Goal: Task Accomplishment & Management: Manage account settings

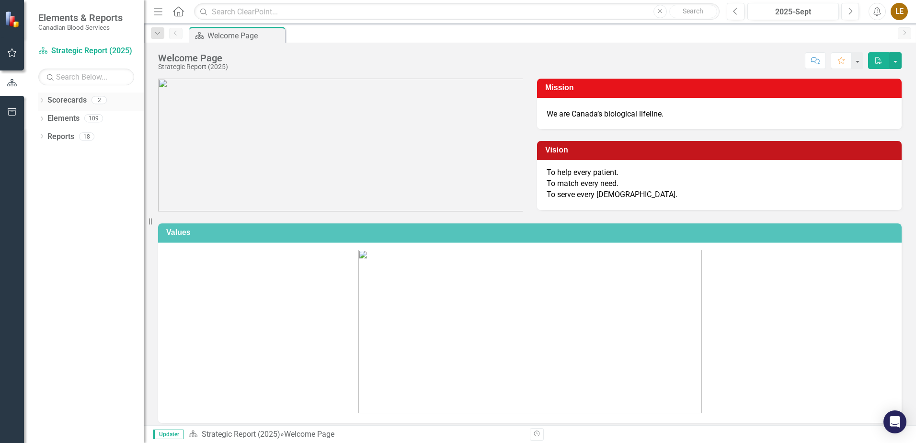
click at [65, 100] on link "Scorecards" at bounding box center [66, 100] width 39 height 11
click at [40, 103] on icon "Dropdown" at bounding box center [41, 101] width 7 height 5
click at [78, 136] on link "Operational Report" at bounding box center [98, 136] width 91 height 11
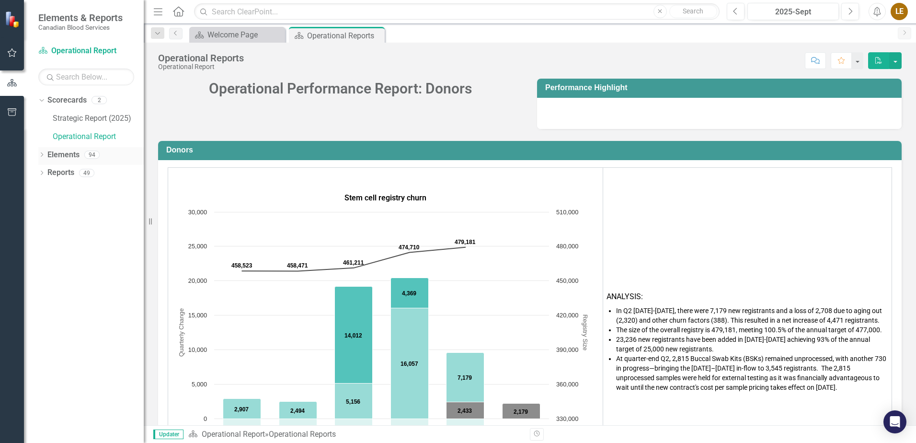
click at [43, 154] on icon "Dropdown" at bounding box center [41, 155] width 7 height 5
click at [48, 192] on icon "Dropdown" at bounding box center [46, 191] width 7 height 5
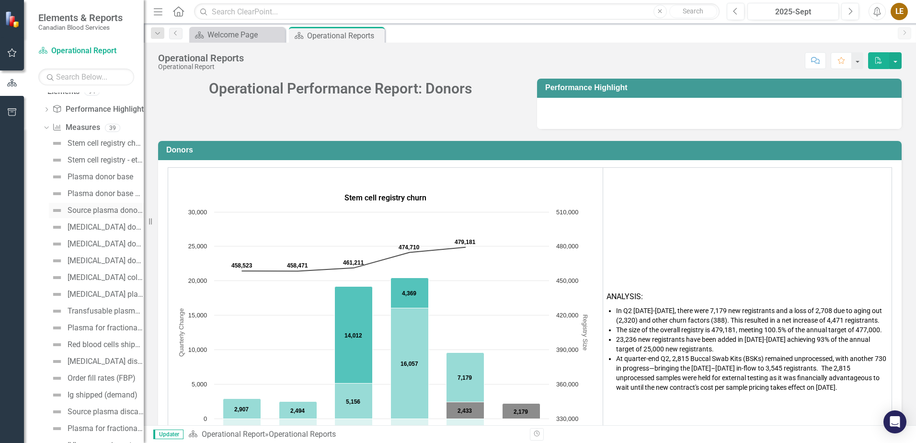
scroll to position [144, 0]
click at [89, 231] on div "Transfusable plasma collections (litres)" at bounding box center [106, 230] width 76 height 9
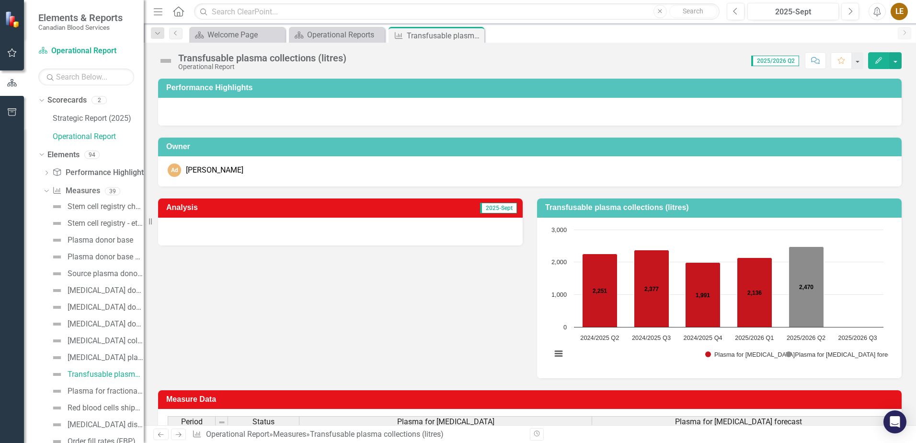
click at [878, 59] on icon "button" at bounding box center [878, 60] width 7 height 7
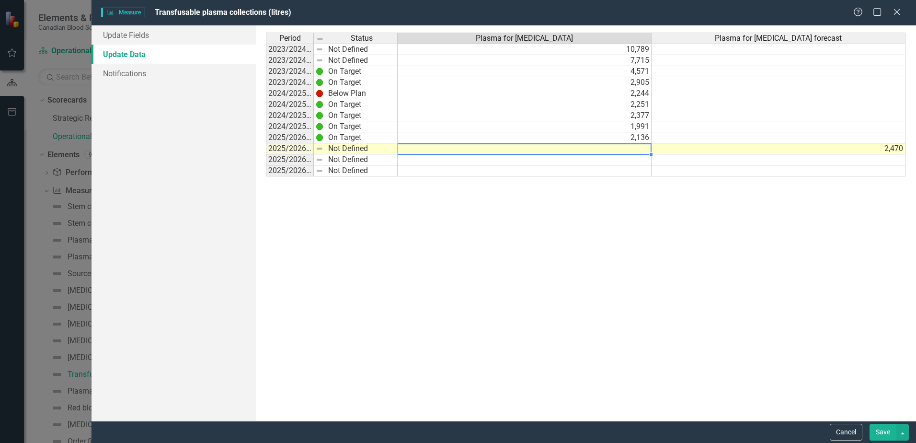
click at [638, 151] on td at bounding box center [525, 148] width 254 height 11
type textarea "2062"
click at [720, 172] on td at bounding box center [779, 170] width 254 height 11
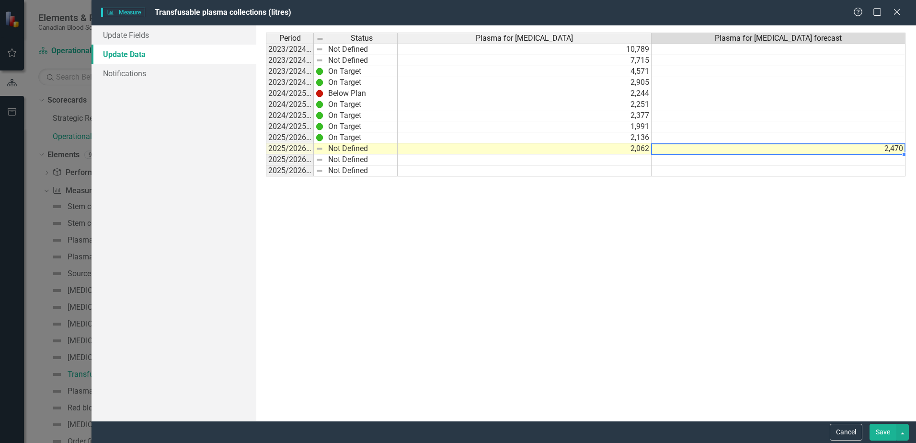
click at [866, 145] on td "2,470" at bounding box center [779, 148] width 254 height 11
click at [774, 158] on td at bounding box center [779, 159] width 254 height 11
click at [671, 160] on td at bounding box center [779, 159] width 254 height 11
type textarea "2436"
click at [683, 222] on div "Period Status Plasma for transfusion Plasma for transfusion forecast 2023/2024 …" at bounding box center [586, 223] width 640 height 381
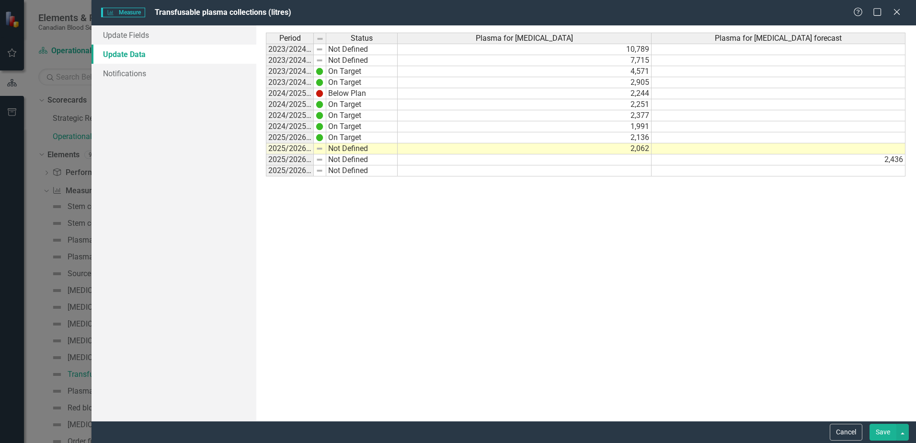
click at [885, 434] on button "Save" at bounding box center [883, 432] width 27 height 17
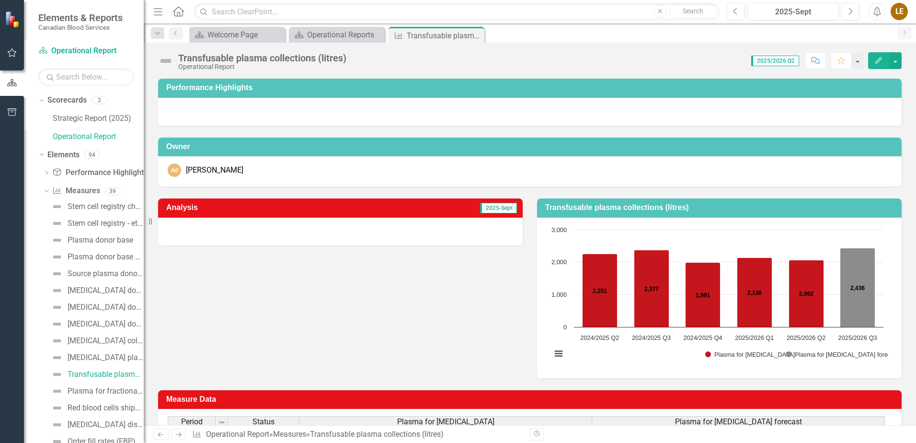
click at [487, 207] on span "2025-Sept" at bounding box center [498, 208] width 37 height 11
click at [405, 299] on div "Analysis 2025-Sept Transfusable plasma collections (litres) Chart Bar chart wit…" at bounding box center [530, 282] width 758 height 192
click at [493, 211] on span "2025-Sept" at bounding box center [498, 208] width 37 height 11
click at [404, 234] on div at bounding box center [340, 232] width 365 height 28
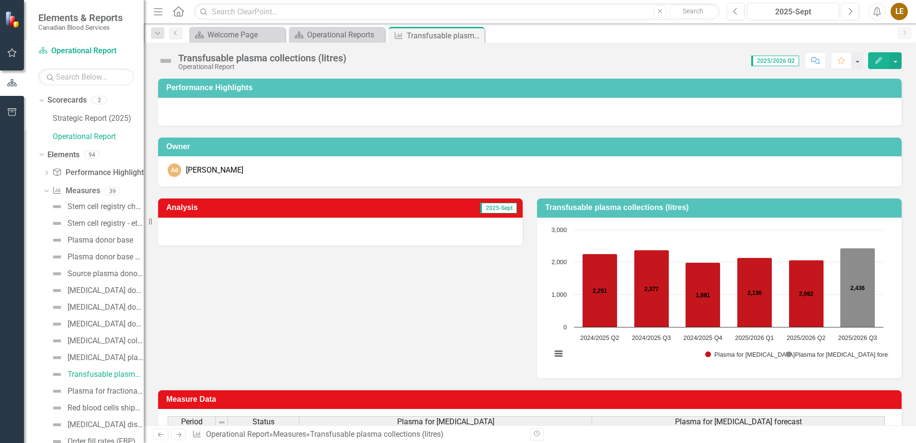
click at [404, 234] on div at bounding box center [340, 232] width 365 height 28
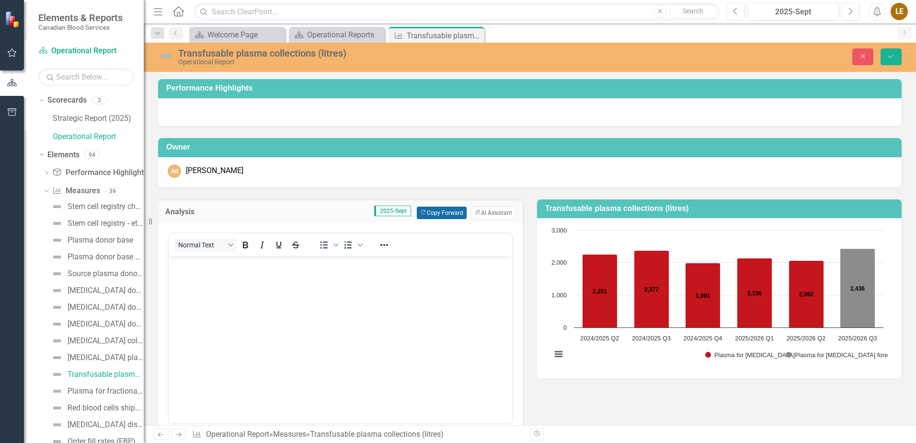
click at [435, 214] on button "Copy Forward Copy Forward" at bounding box center [441, 212] width 49 height 12
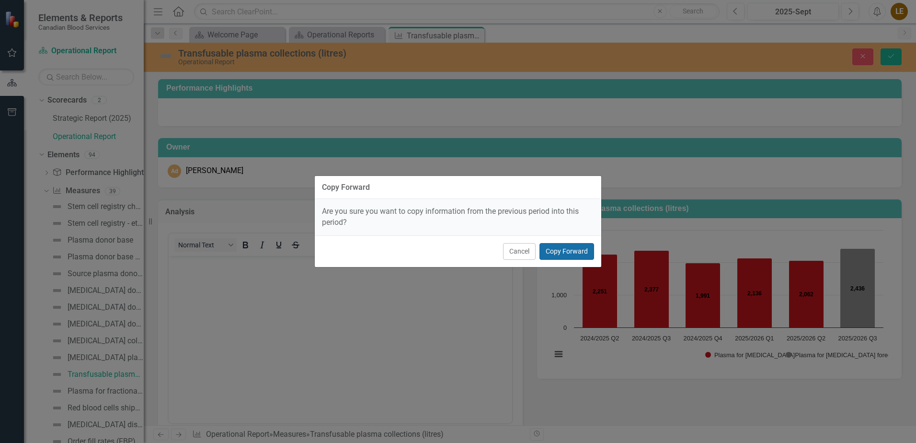
click at [547, 251] on button "Copy Forward" at bounding box center [566, 251] width 55 height 17
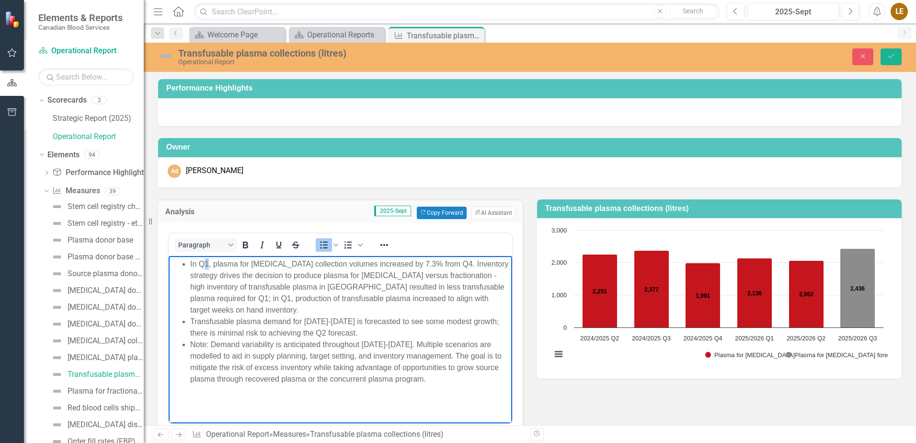
click at [205, 262] on li "In Q1, plasma for transfusion collection volumes increased by 7.3% from Q4. Inv…" at bounding box center [350, 286] width 320 height 57
drag, startPoint x: 389, startPoint y: 263, endPoint x: 355, endPoint y: 263, distance: 34.0
click at [355, 263] on li "In Q2, plasma for transfusion collection volumes increased by 7.3% from Q4. Inv…" at bounding box center [350, 286] width 320 height 57
drag, startPoint x: 415, startPoint y: 262, endPoint x: 404, endPoint y: 262, distance: 11.5
click at [404, 262] on li "In Q2, plasma for transfusion collection volumes decreased by 7.3% from Q4. Inv…" at bounding box center [350, 286] width 320 height 57
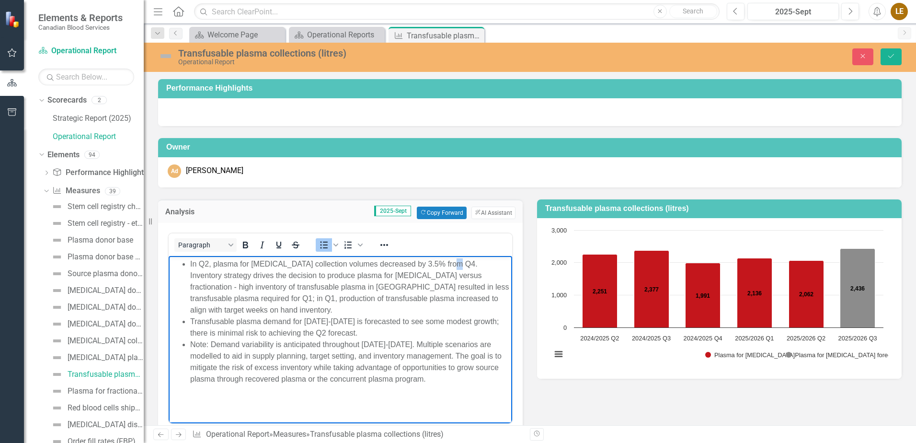
drag, startPoint x: 451, startPoint y: 260, endPoint x: 447, endPoint y: 261, distance: 4.9
click at [447, 261] on li "In Q2, plasma for transfusion collection volumes decreased by 3.5% from Q4. Inv…" at bounding box center [350, 286] width 320 height 57
click at [364, 309] on li "In Q2, plasma for [MEDICAL_DATA] collection volumes decreased by 3.5% from Q1. …" at bounding box center [350, 286] width 320 height 57
drag, startPoint x: 224, startPoint y: 329, endPoint x: 199, endPoint y: 328, distance: 25.4
click at [199, 328] on li "Transfusable plasma demand for 2025-2026 is forecasted to see some modest growt…" at bounding box center [350, 326] width 320 height 23
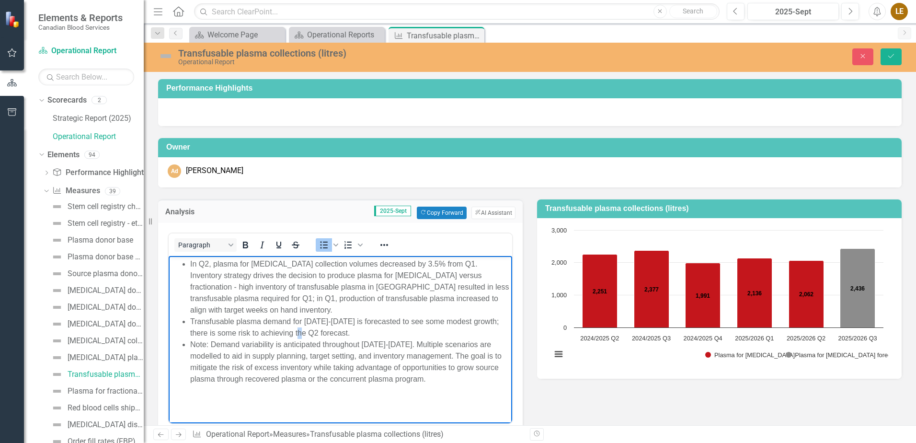
click at [298, 332] on li "Transfusable plasma demand for 2025-2026 is forecasted to see some modest growt…" at bounding box center [350, 326] width 320 height 23
click at [437, 388] on body "In Q2, plasma for transfusion collection volumes decreased by 3.5% from Q1. Inv…" at bounding box center [341, 334] width 344 height 158
click at [447, 378] on li "Note: Demand variability is anticipated throughout [DATE]-[DATE]. Multiple scen…" at bounding box center [350, 361] width 320 height 46
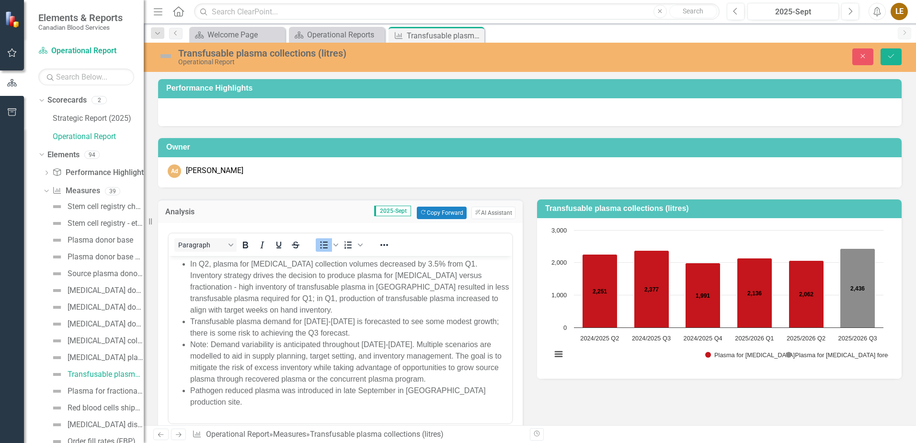
drag, startPoint x: 560, startPoint y: 397, endPoint x: 534, endPoint y: 384, distance: 28.5
click at [559, 397] on div "Analysis 2025-Sept Copy Forward Copy Forward ClearPoint AI AI Assistant Paragra…" at bounding box center [530, 323] width 758 height 273
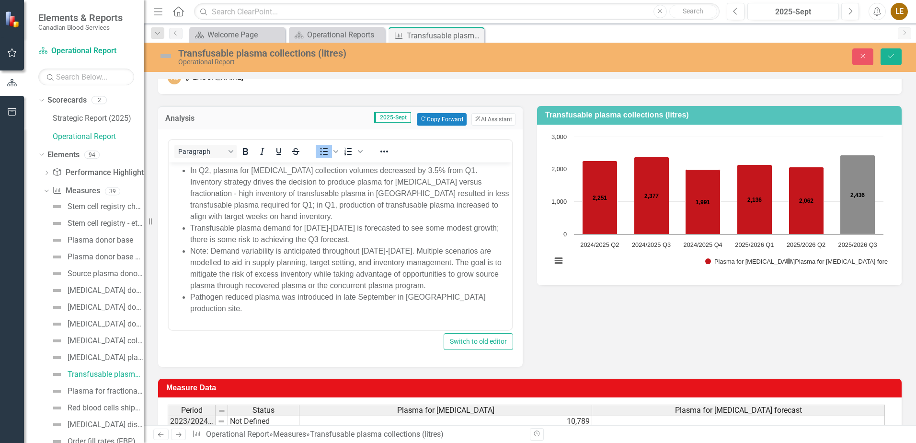
scroll to position [96, 0]
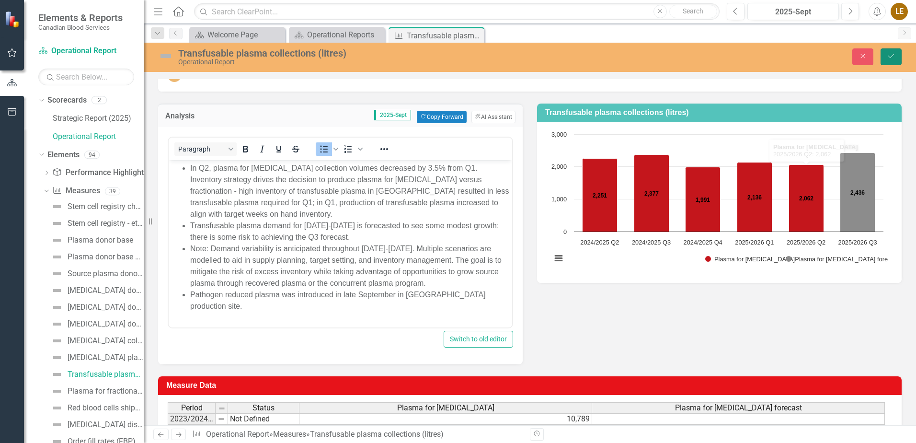
click at [894, 59] on icon "Save" at bounding box center [891, 56] width 9 height 7
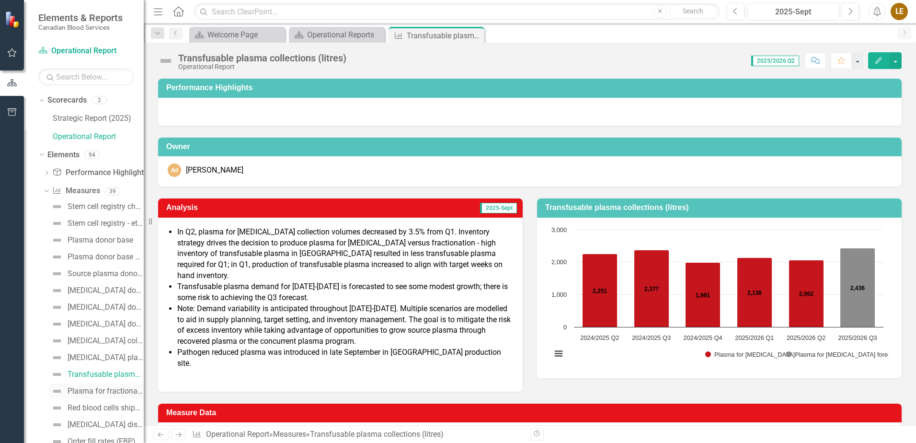
click at [88, 392] on div "Plasma for fractionation (litres collected)" at bounding box center [106, 391] width 76 height 9
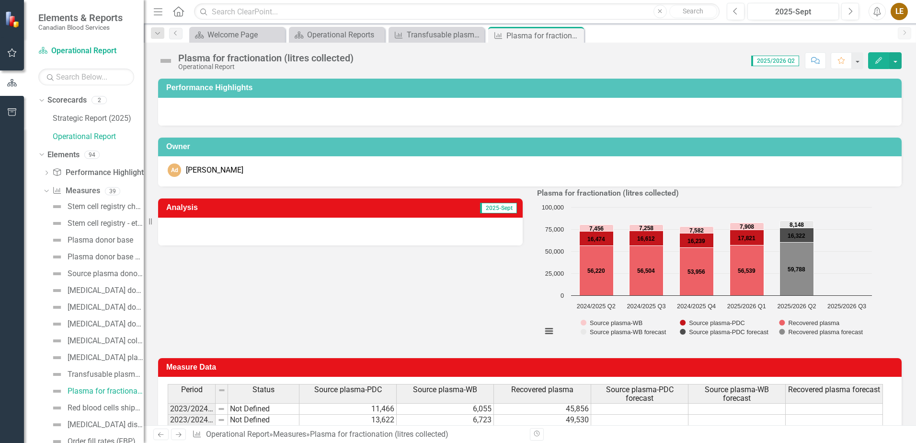
click at [874, 58] on icon "Edit" at bounding box center [878, 60] width 9 height 7
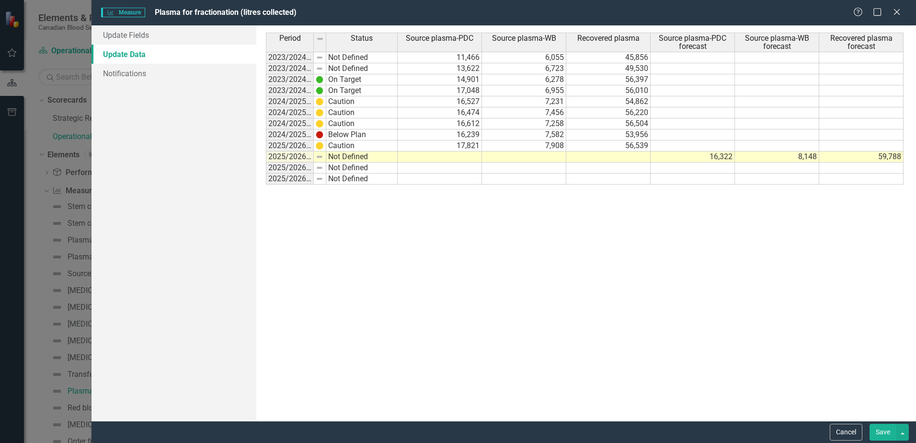
click at [459, 157] on td at bounding box center [440, 156] width 84 height 11
type textarea "16531"
type textarea "7904"
click at [631, 176] on td at bounding box center [608, 178] width 84 height 11
click at [692, 170] on td at bounding box center [693, 167] width 84 height 11
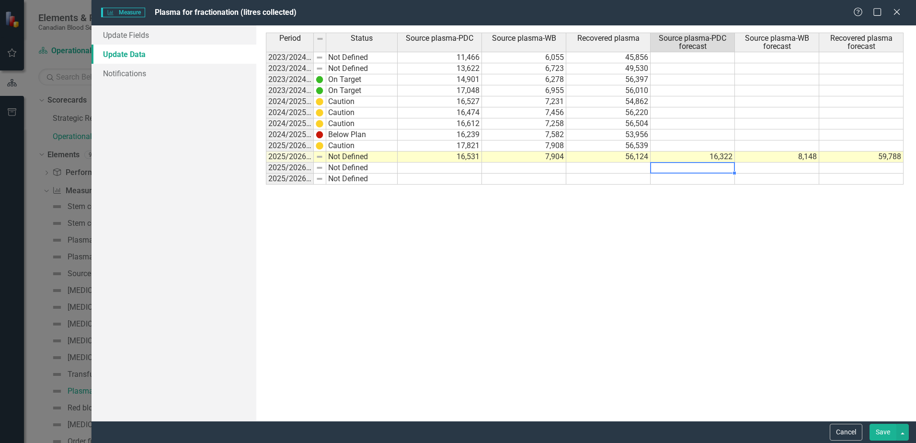
click at [719, 157] on td "16,322" at bounding box center [693, 156] width 84 height 11
click at [782, 154] on td "8,148" at bounding box center [777, 156] width 84 height 11
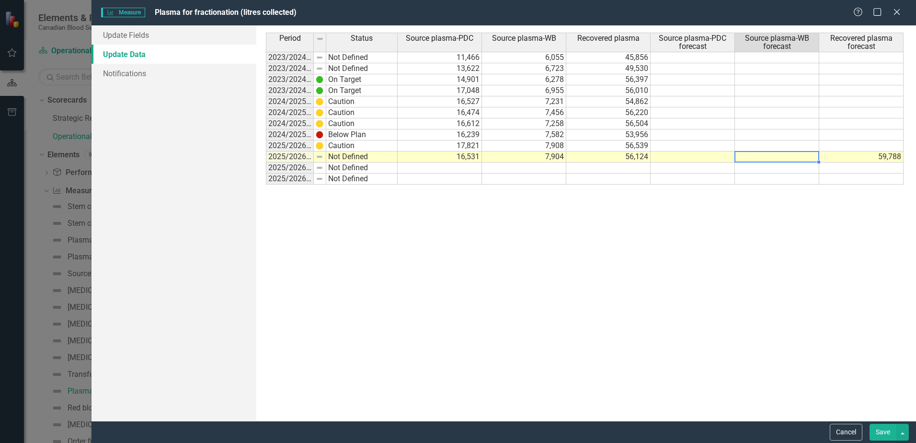
click at [857, 156] on td "59,788" at bounding box center [861, 156] width 84 height 11
click at [759, 160] on td at bounding box center [777, 156] width 84 height 11
click at [652, 235] on div "Period Status Source plasma-PDC Source plasma-WB Recovered plasma Source plasma…" at bounding box center [586, 223] width 640 height 381
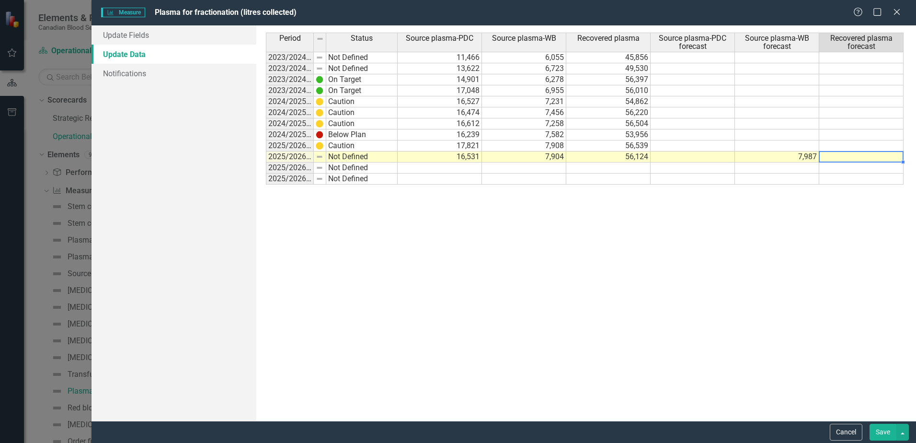
click at [843, 155] on td at bounding box center [861, 156] width 84 height 11
click at [800, 229] on div "Period Status Source plasma-PDC Source plasma-WB Recovered plasma Source plasma…" at bounding box center [586, 223] width 640 height 381
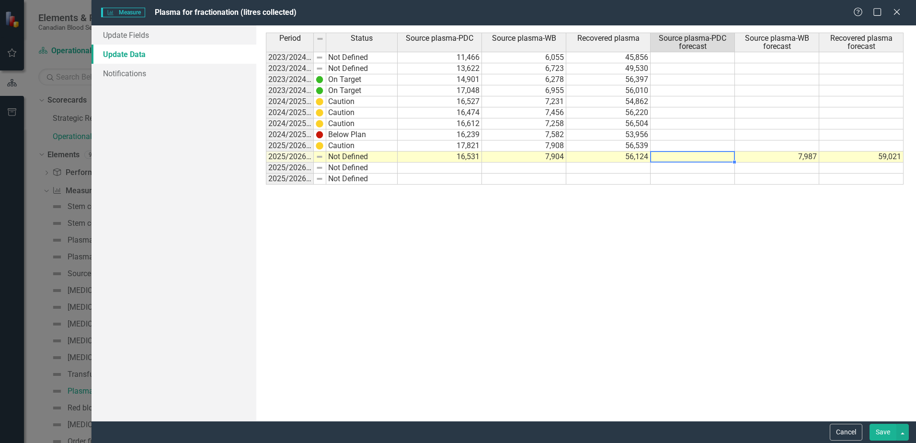
click at [699, 155] on td at bounding box center [693, 156] width 84 height 11
type textarea "25854"
click at [741, 234] on div "Period Status Source plasma-PDC Source plasma-WB Recovered plasma Source plasma…" at bounding box center [586, 223] width 640 height 381
click at [593, 288] on div "Period Status Source plasma-PDC Source plasma-WB Recovered plasma Source plasma…" at bounding box center [586, 223] width 640 height 381
click at [883, 430] on button "Save" at bounding box center [883, 432] width 27 height 17
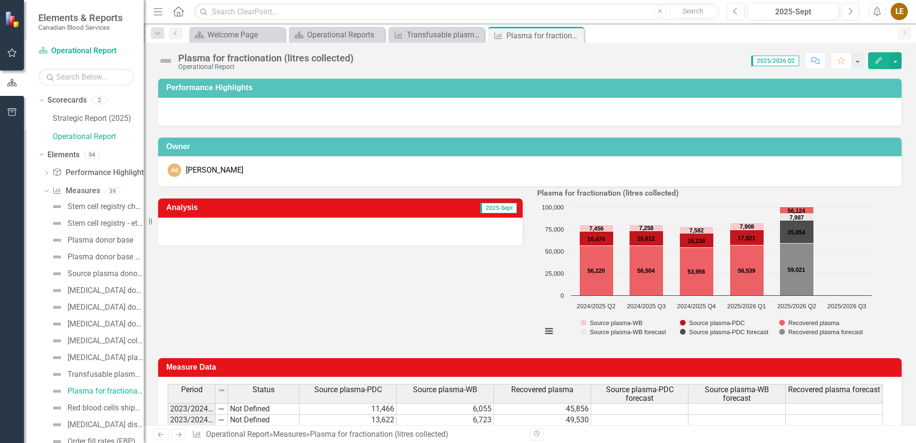
click at [409, 236] on div at bounding box center [340, 232] width 365 height 28
click at [456, 232] on div at bounding box center [340, 232] width 365 height 28
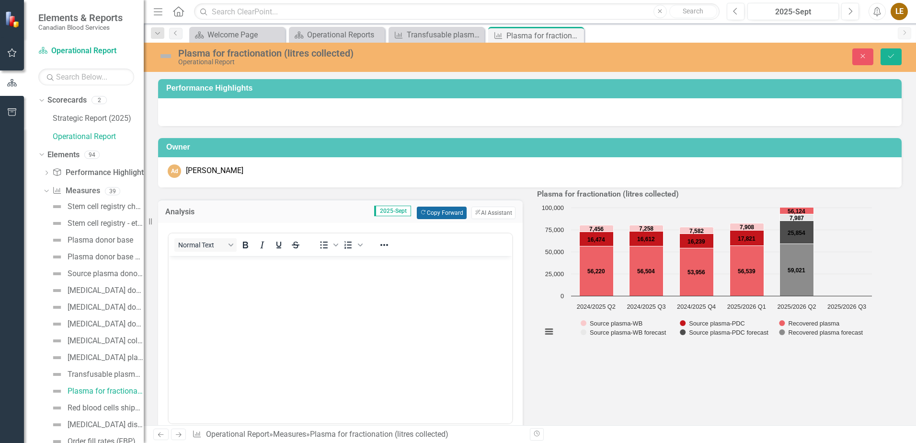
click at [450, 214] on button "Copy Forward Copy Forward" at bounding box center [441, 212] width 49 height 12
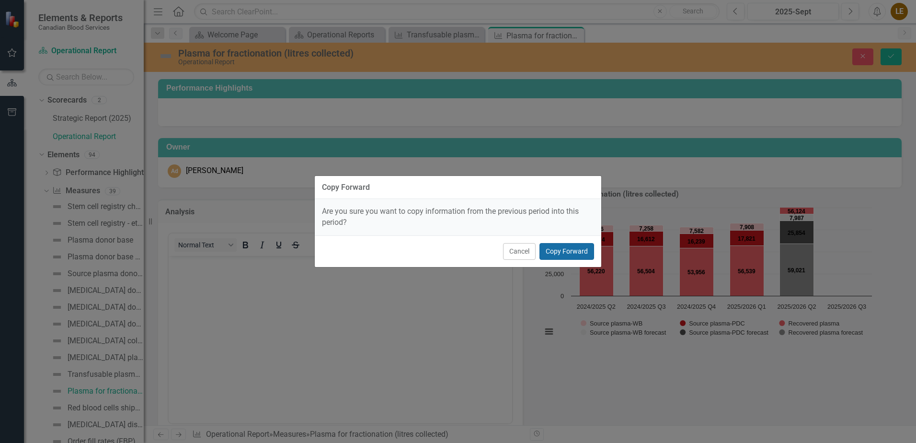
click at [571, 250] on button "Copy Forward" at bounding box center [566, 251] width 55 height 17
drag, startPoint x: 569, startPoint y: 251, endPoint x: 564, endPoint y: 248, distance: 5.2
click at [568, 250] on button "Copy Forward" at bounding box center [566, 251] width 55 height 17
drag, startPoint x: 506, startPoint y: 358, endPoint x: 508, endPoint y: 353, distance: 5.2
click at [506, 358] on div "Copy Forward Are you sure you want to copy information from the previous period…" at bounding box center [457, 221] width 287 height 443
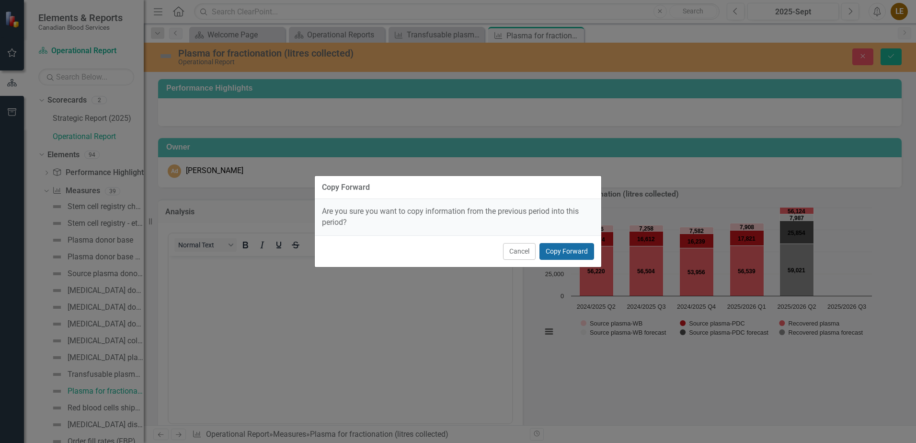
click at [560, 252] on button "Copy Forward" at bounding box center [566, 251] width 55 height 17
click at [523, 248] on button "Cancel" at bounding box center [519, 251] width 33 height 17
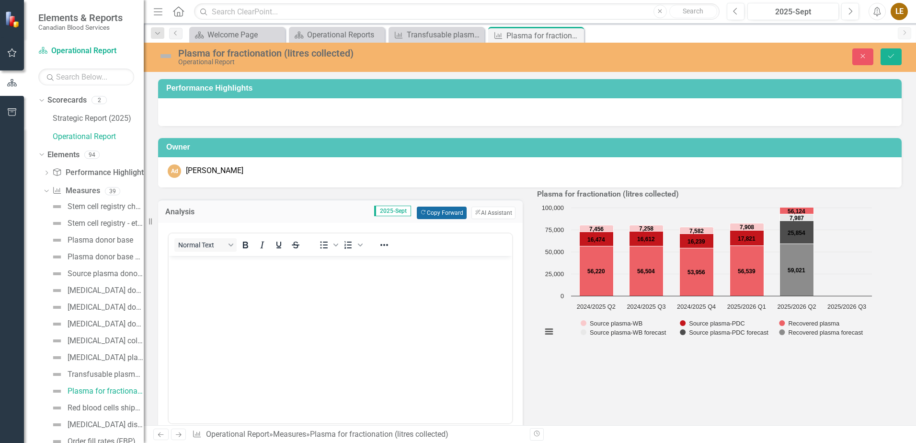
click at [432, 211] on button "Copy Forward Copy Forward" at bounding box center [441, 212] width 49 height 12
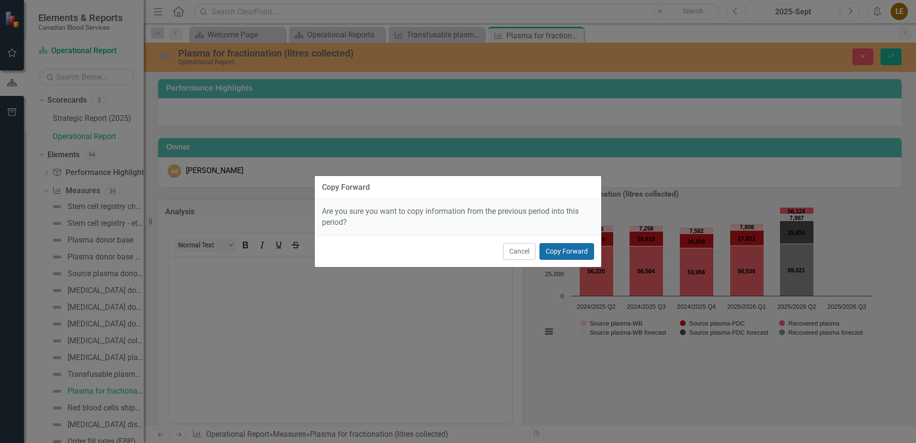
click at [554, 250] on button "Copy Forward" at bounding box center [566, 251] width 55 height 17
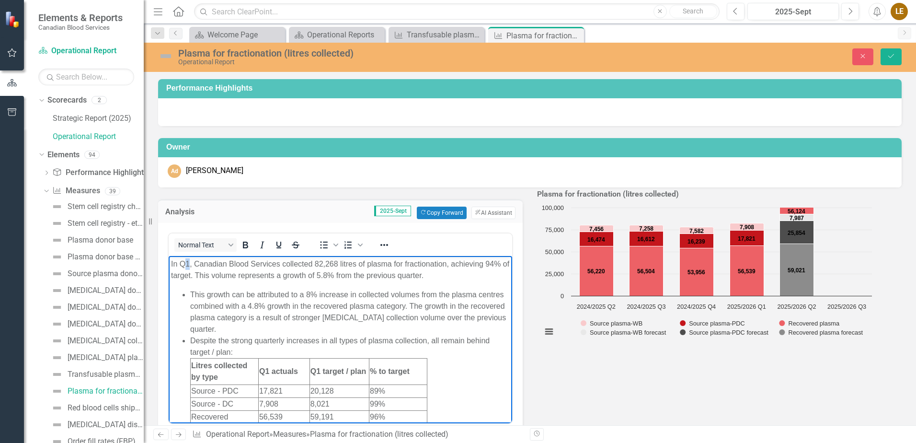
click at [186, 261] on p "In Q1, Canadian Blood Services collected 82,268 litres of plasma for fractionat…" at bounding box center [340, 269] width 339 height 23
drag, startPoint x: 338, startPoint y: 263, endPoint x: 319, endPoint y: 263, distance: 19.2
click at [319, 263] on p "In Q2, Canadian Blood Services collected 82,268 litres of plasma for fractionat…" at bounding box center [340, 269] width 339 height 23
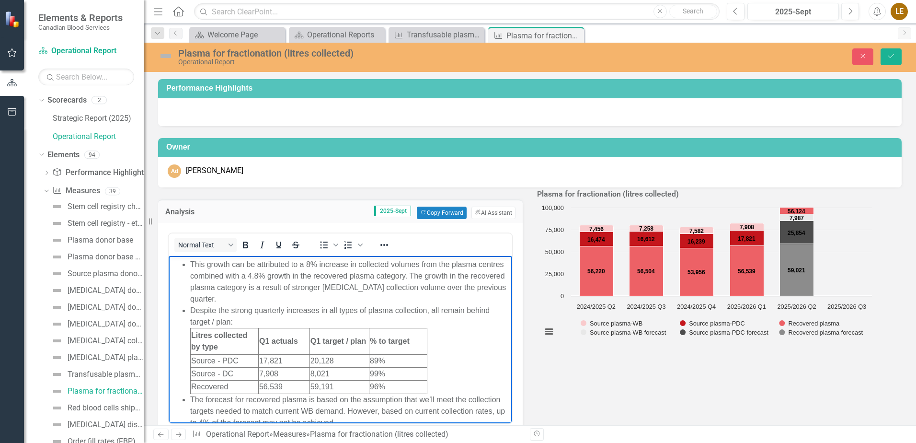
scroll to position [27, 0]
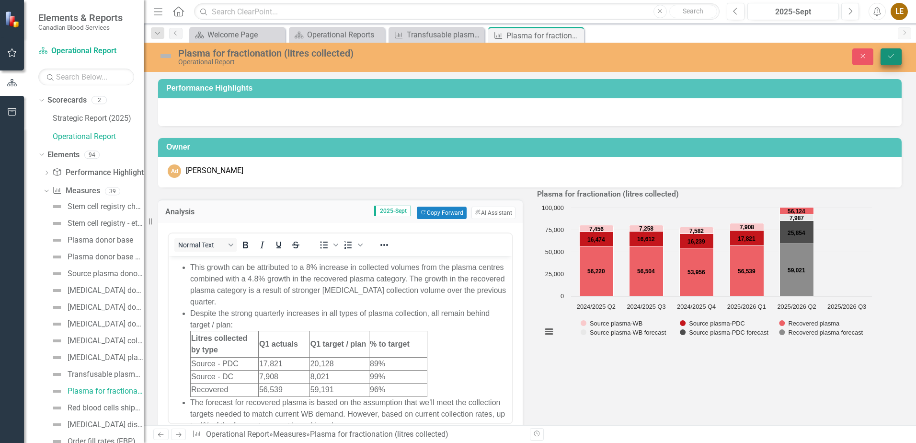
click at [887, 55] on icon "Save" at bounding box center [891, 56] width 9 height 7
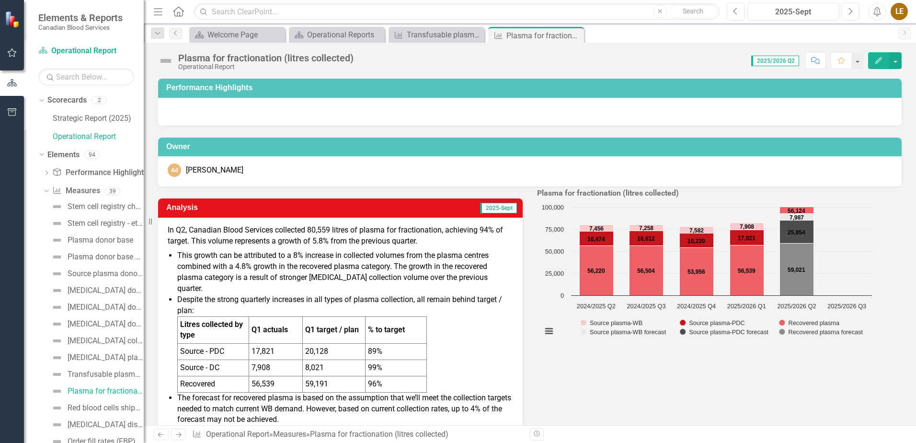
click at [882, 60] on icon "Edit" at bounding box center [878, 60] width 9 height 7
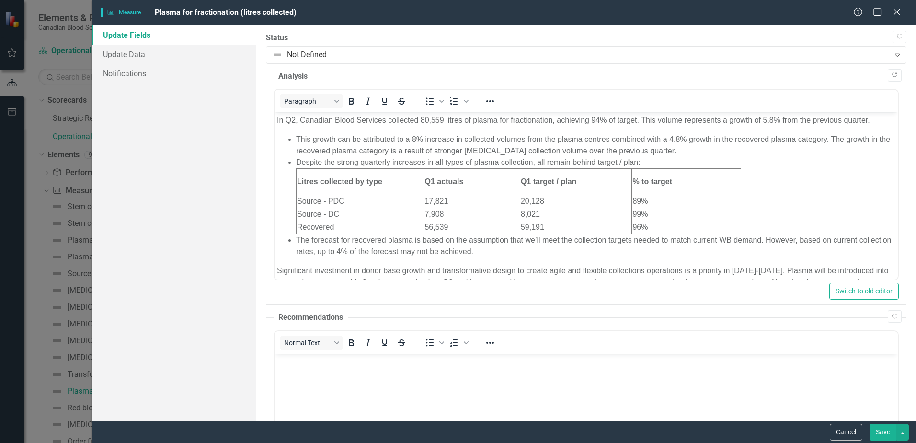
scroll to position [0, 0]
drag, startPoint x: 130, startPoint y: 57, endPoint x: 135, endPoint y: 60, distance: 5.8
click at [130, 57] on link "Update Data" at bounding box center [174, 54] width 165 height 19
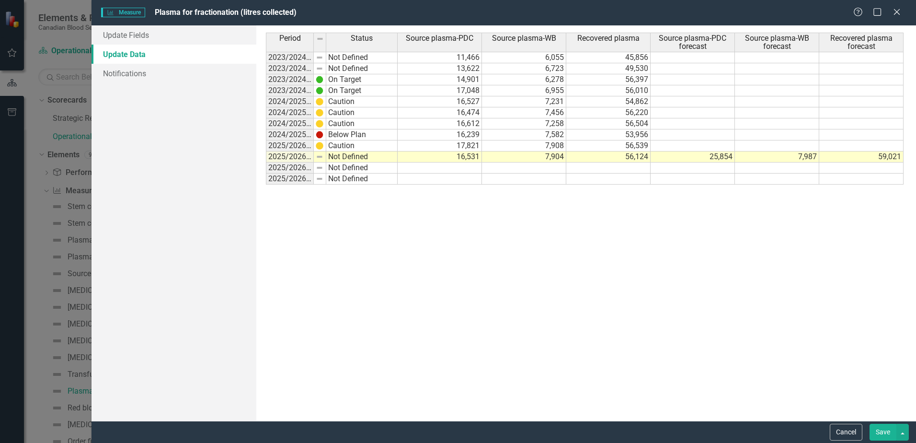
click at [712, 172] on td at bounding box center [693, 167] width 84 height 11
type textarea "25854"
type textarea "7987"
type textarea "59021"
click at [721, 237] on div "Period Status Source plasma-PDC Source plasma-WB Recovered plasma Source plasma…" at bounding box center [586, 223] width 640 height 381
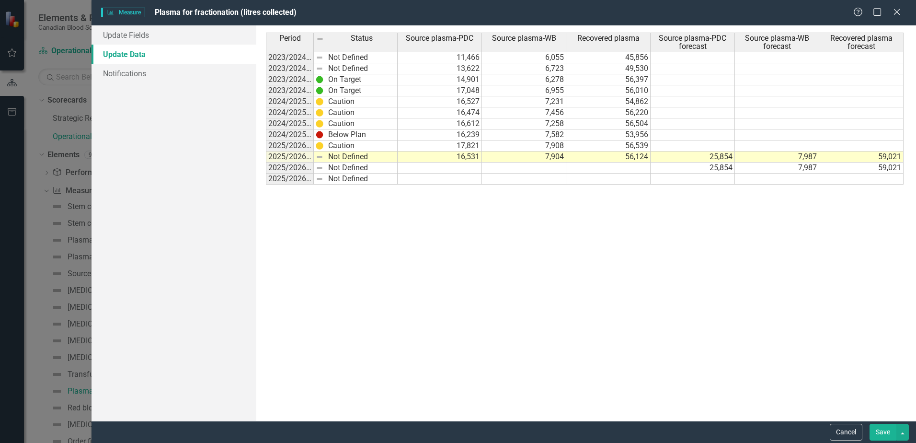
click at [717, 156] on td "25,854" at bounding box center [693, 156] width 84 height 11
click at [766, 154] on td "7,987" at bounding box center [777, 156] width 84 height 11
click at [858, 158] on td "59,021" at bounding box center [861, 156] width 84 height 11
click at [885, 433] on button "Save" at bounding box center [883, 432] width 27 height 17
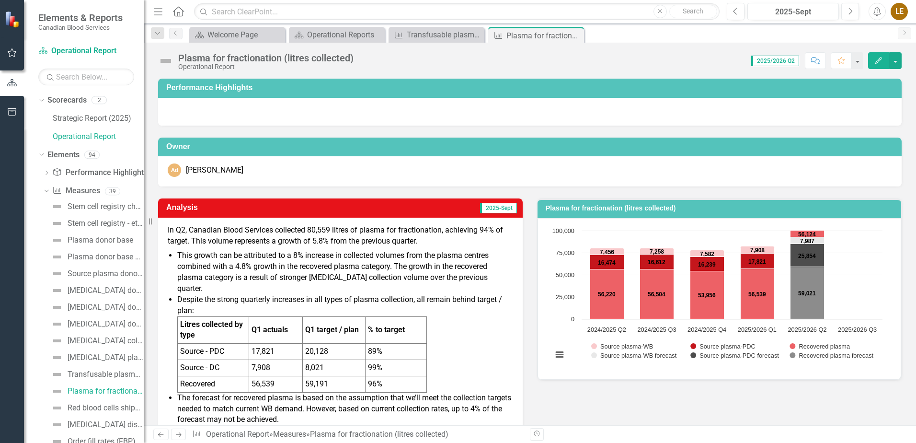
click at [881, 63] on icon "Edit" at bounding box center [878, 60] width 9 height 7
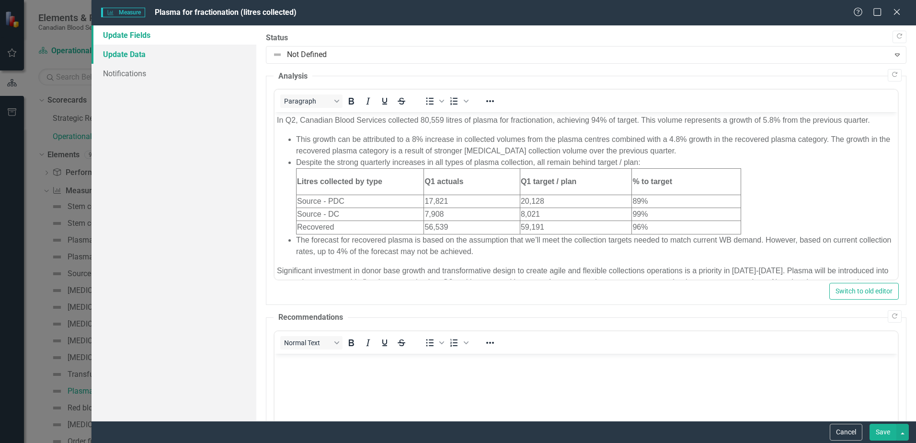
drag, startPoint x: 152, startPoint y: 55, endPoint x: 160, endPoint y: 58, distance: 8.4
click at [152, 56] on link "Update Data" at bounding box center [174, 54] width 165 height 19
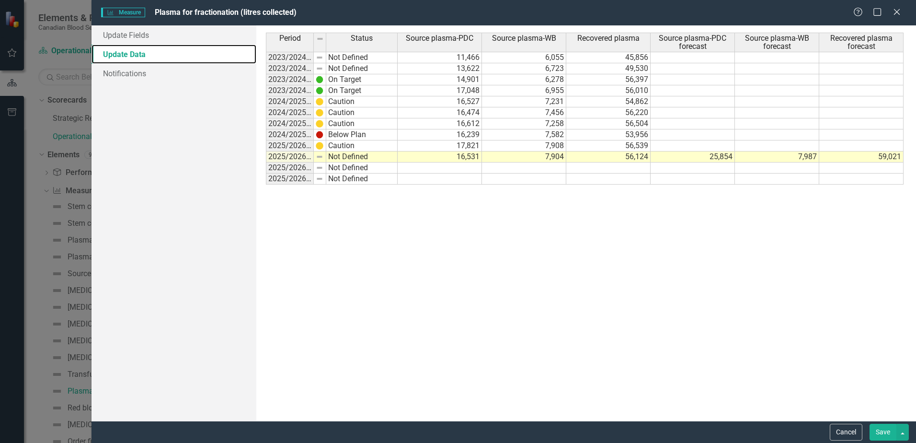
click at [648, 257] on div "Period Status Source plasma-PDC Source plasma-WB Recovered plasma Source plasma…" at bounding box center [586, 223] width 640 height 381
click at [523, 185] on div "Period Status Source plasma-PDC Source plasma-WB Recovered plasma Source plasma…" at bounding box center [586, 223] width 640 height 381
click at [702, 168] on td at bounding box center [693, 167] width 84 height 11
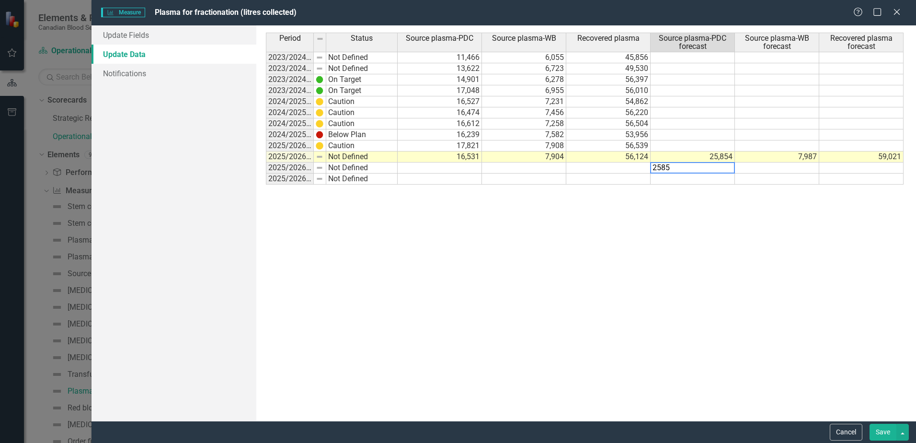
type textarea "25854"
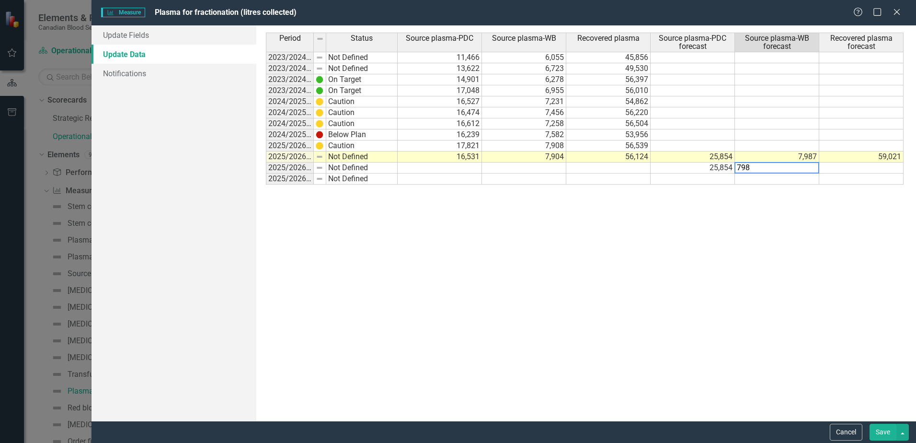
type textarea "7987"
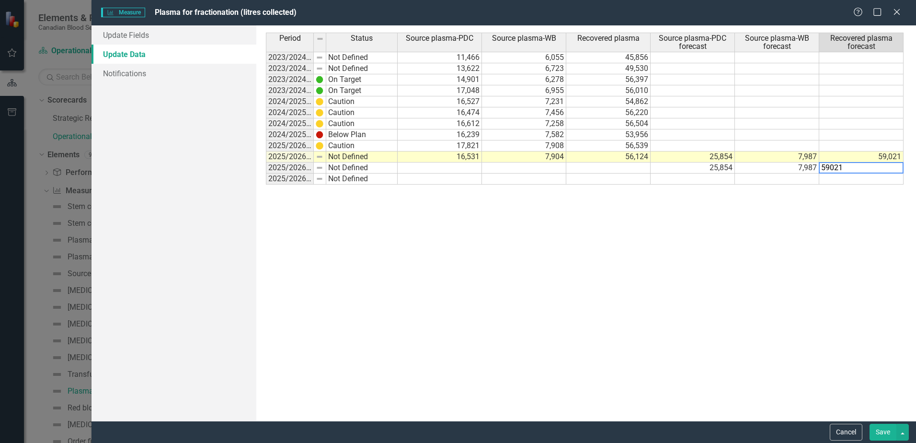
type textarea "59021"
click at [747, 217] on div "Period Status Source plasma-PDC Source plasma-WB Recovered plasma Source plasma…" at bounding box center [586, 223] width 640 height 381
click at [723, 158] on td "25,854" at bounding box center [693, 156] width 84 height 11
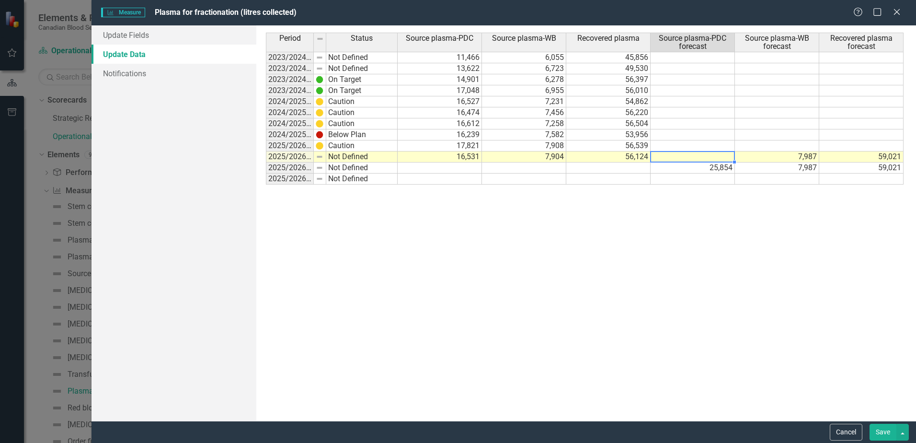
click at [762, 157] on td "7,987" at bounding box center [777, 156] width 84 height 11
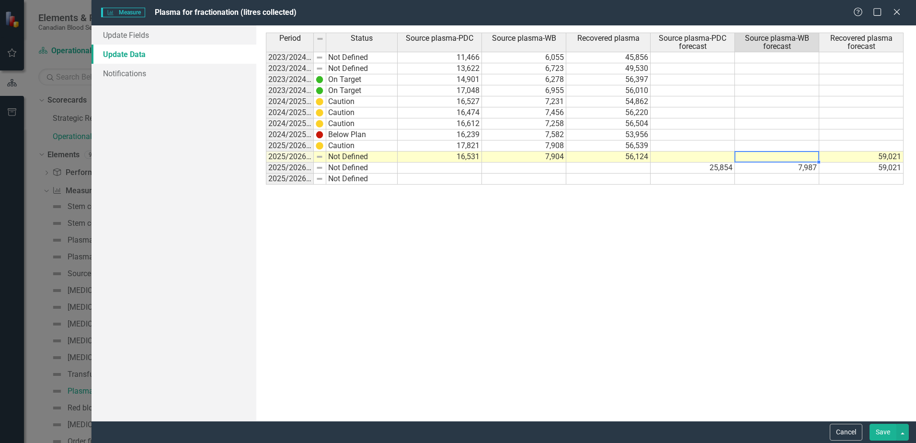
click at [842, 156] on td "59,021" at bounding box center [861, 156] width 84 height 11
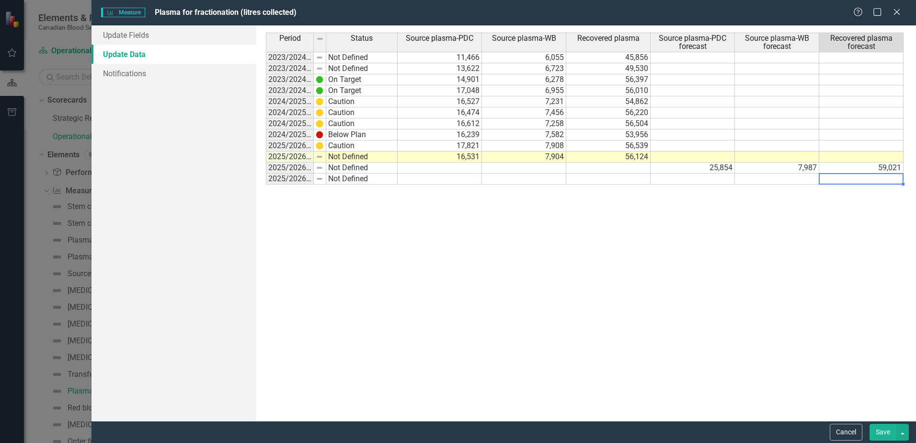
click at [849, 179] on td at bounding box center [861, 178] width 84 height 11
click at [884, 435] on button "Save" at bounding box center [883, 432] width 27 height 17
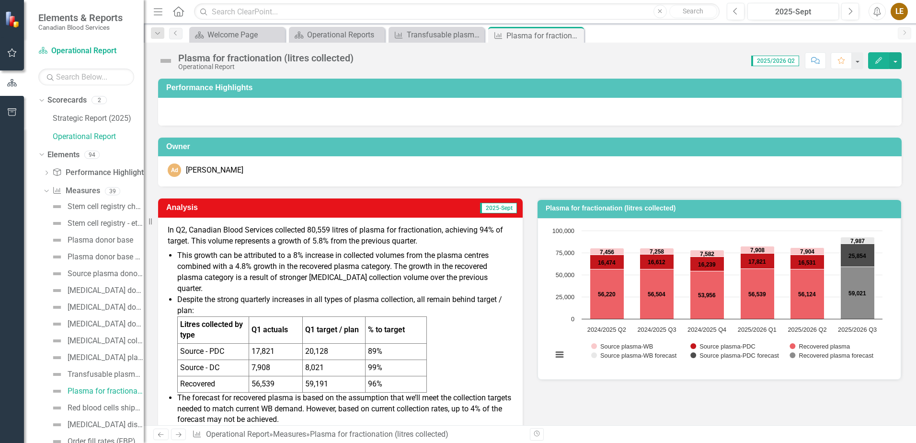
click at [321, 240] on p "In Q2, Canadian Blood Services collected 80,559 litres of plasma for fractionat…" at bounding box center [340, 237] width 345 height 24
click at [324, 241] on p "In Q2, Canadian Blood Services collected 80,559 litres of plasma for fractionat…" at bounding box center [340, 237] width 345 height 24
click at [323, 241] on p "In Q2, Canadian Blood Services collected 80,559 litres of plasma for fractionat…" at bounding box center [340, 237] width 345 height 24
click at [879, 63] on icon "Edit" at bounding box center [878, 60] width 9 height 7
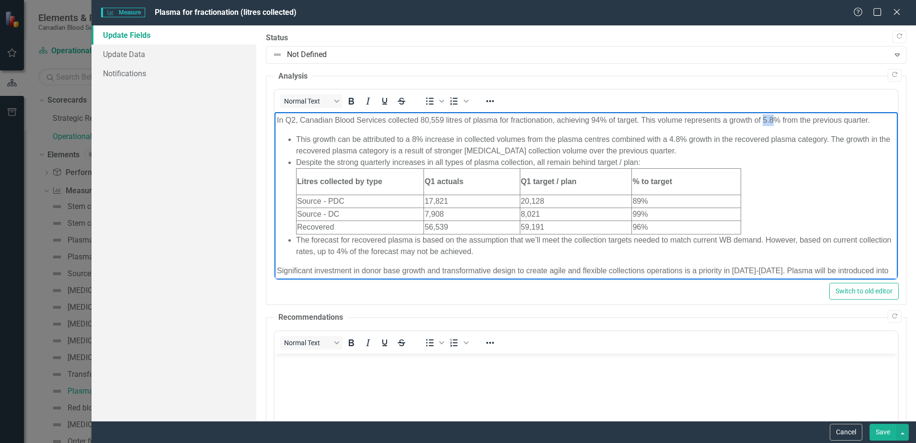
drag, startPoint x: 775, startPoint y: 119, endPoint x: 763, endPoint y: 119, distance: 12.0
click at [763, 119] on p "In Q2, Canadian Blood Services collected 80,559 litres of plasma for fractionat…" at bounding box center [586, 120] width 619 height 11
drag, startPoint x: 752, startPoint y: 120, endPoint x: 730, endPoint y: 119, distance: 21.6
click at [730, 119] on p "In Q2, Canadian Blood Services collected 80,559 litres of plasma for fractionat…" at bounding box center [586, 120] width 619 height 11
drag, startPoint x: 606, startPoint y: 120, endPoint x: 591, endPoint y: 119, distance: 14.9
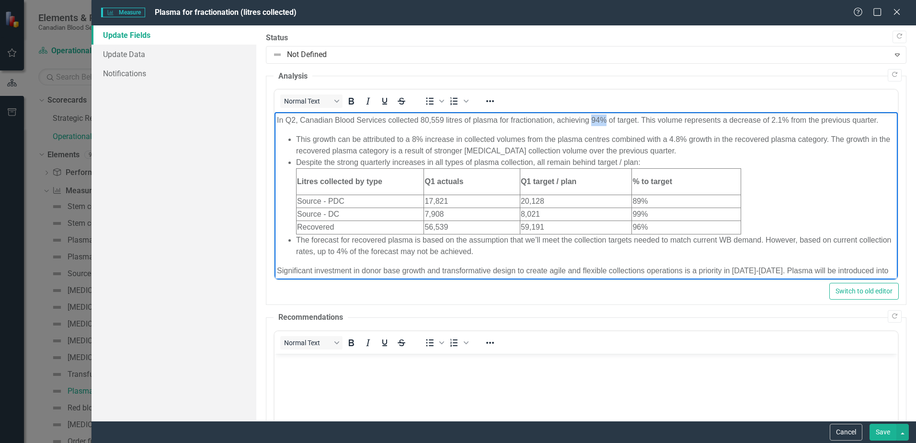
click at [591, 119] on p "In Q2, Canadian Blood Services collected 80,559 litres of plasma for fractionat…" at bounding box center [586, 120] width 619 height 11
click at [783, 188] on li "Despite the strong quarterly increases in all types of plasma collection, all r…" at bounding box center [595, 196] width 599 height 78
click at [885, 432] on button "Save" at bounding box center [883, 432] width 27 height 17
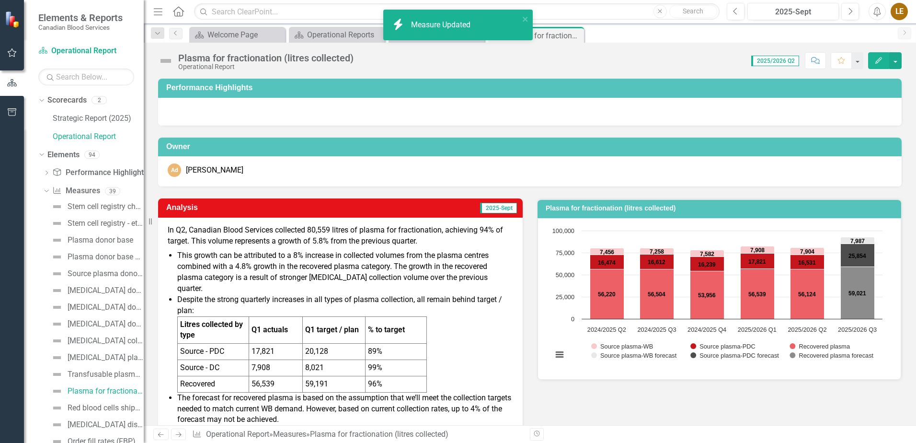
click at [447, 319] on li "Despite the strong quarterly increases in all types of plasma collection, all r…" at bounding box center [345, 343] width 336 height 98
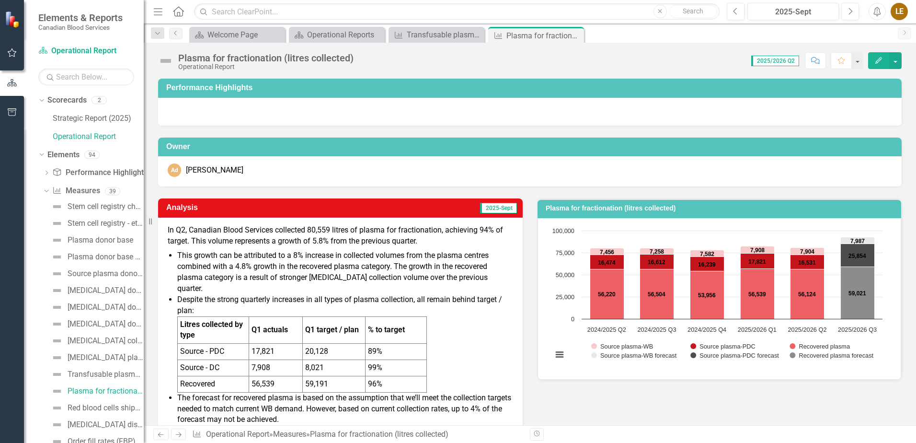
click at [467, 324] on li "Despite the strong quarterly increases in all types of plasma collection, all r…" at bounding box center [345, 343] width 336 height 98
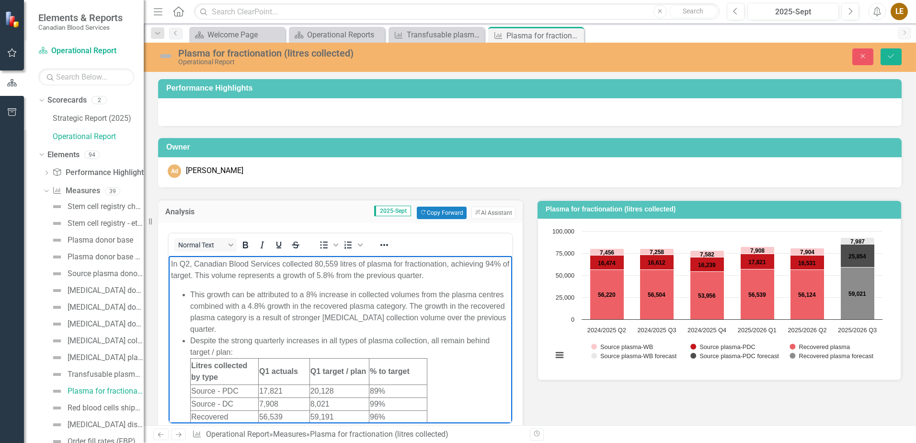
click at [184, 275] on p "In Q2, Canadian Blood Services collected 80,559 litres of plasma for fractionat…" at bounding box center [340, 269] width 339 height 23
drag, startPoint x: 338, startPoint y: 275, endPoint x: 327, endPoint y: 274, distance: 10.6
click at [327, 274] on p "In Q2, Canadian Blood Services collected 80,559 litres of plasma for fractionat…" at bounding box center [340, 269] width 339 height 23
drag, startPoint x: 314, startPoint y: 274, endPoint x: 293, endPoint y: 275, distance: 21.1
click at [293, 275] on p "In Q2, Canadian Blood Services collected 80,559 litres of plasma for fractionat…" at bounding box center [340, 269] width 339 height 23
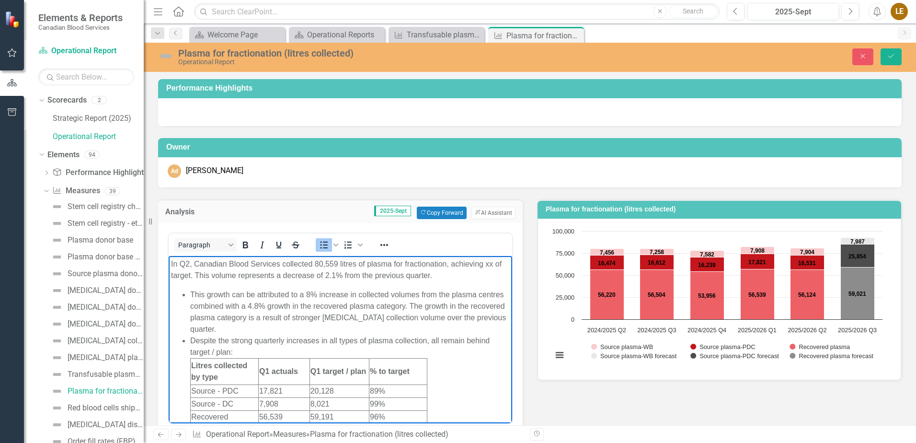
click at [458, 366] on li "Despite the strong quarterly increases in all types of plasma collection, all r…" at bounding box center [350, 378] width 320 height 89
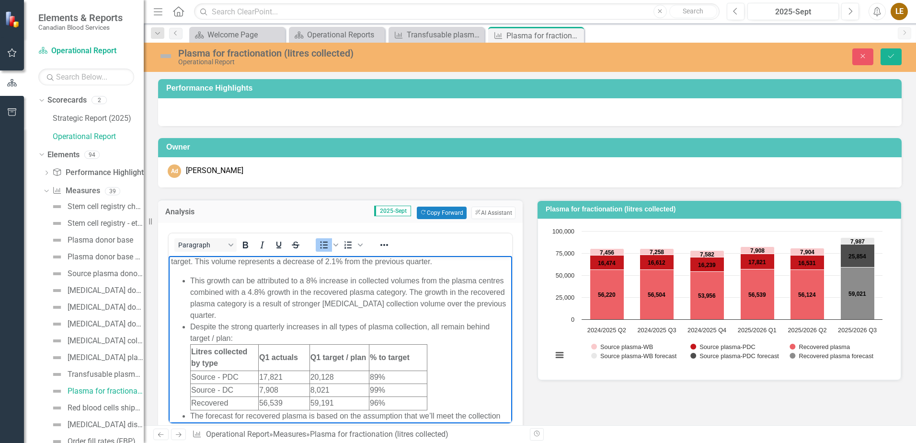
scroll to position [5, 0]
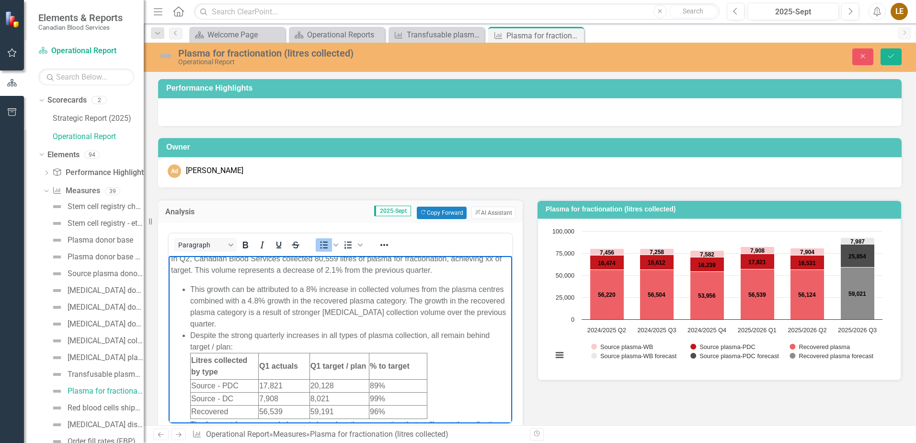
click at [351, 339] on li "Despite the strong quarterly increases in all types of plasma collection, all r…" at bounding box center [350, 373] width 320 height 89
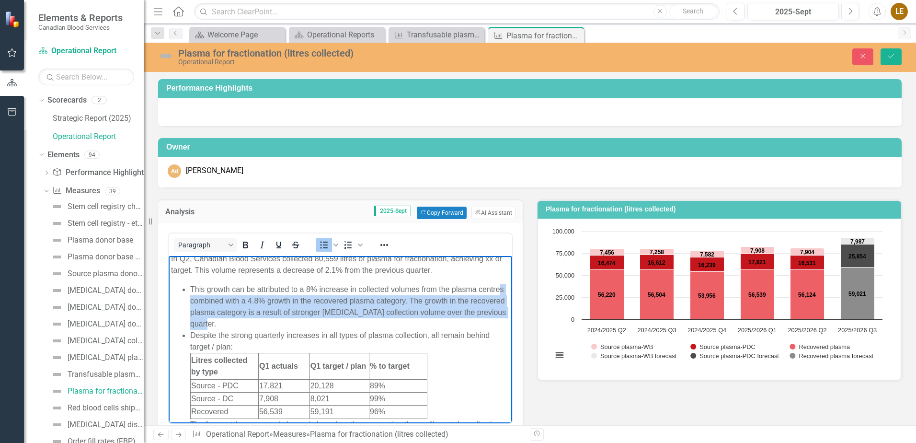
drag, startPoint x: 270, startPoint y: 325, endPoint x: 213, endPoint y: 297, distance: 63.0
click at [213, 297] on li "This growth can be attributed to a 8% increase in collected volumes from the pl…" at bounding box center [350, 306] width 320 height 46
drag, startPoint x: 282, startPoint y: 311, endPoint x: 272, endPoint y: 307, distance: 10.9
click at [282, 311] on li "This growth can be attributed to a 8% increase in collected volumes from the pl…" at bounding box center [350, 306] width 320 height 46
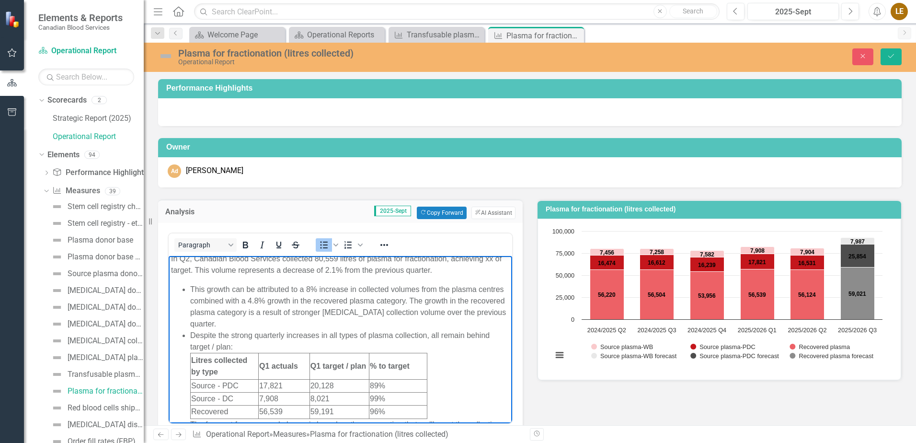
click at [212, 289] on li "This growth can be attributed to a 8% increase in collected volumes from the pl…" at bounding box center [350, 306] width 320 height 46
click at [209, 288] on li "This growth can be attributed to a 8% increase in collected volumes from the pl…" at bounding box center [350, 306] width 320 height 46
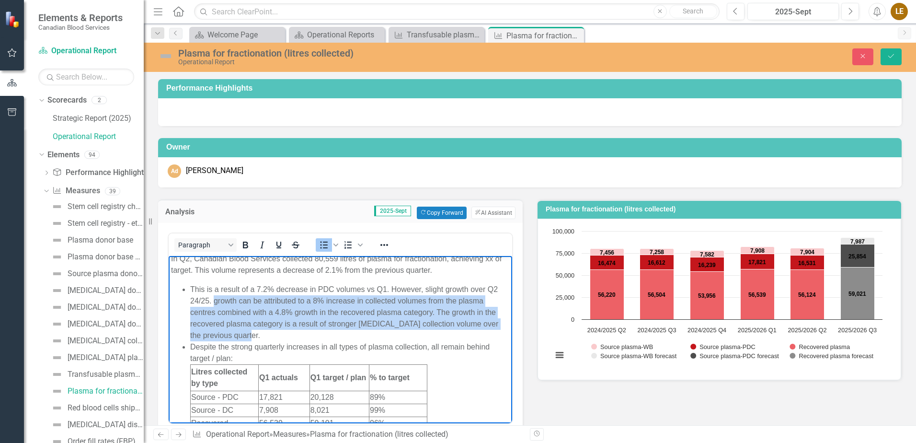
drag, startPoint x: 255, startPoint y: 335, endPoint x: 215, endPoint y: 300, distance: 53.3
click at [215, 300] on li "This is a result of a 7.2% decrease in PDC volumes vs Q1. However, slight growt…" at bounding box center [350, 311] width 320 height 57
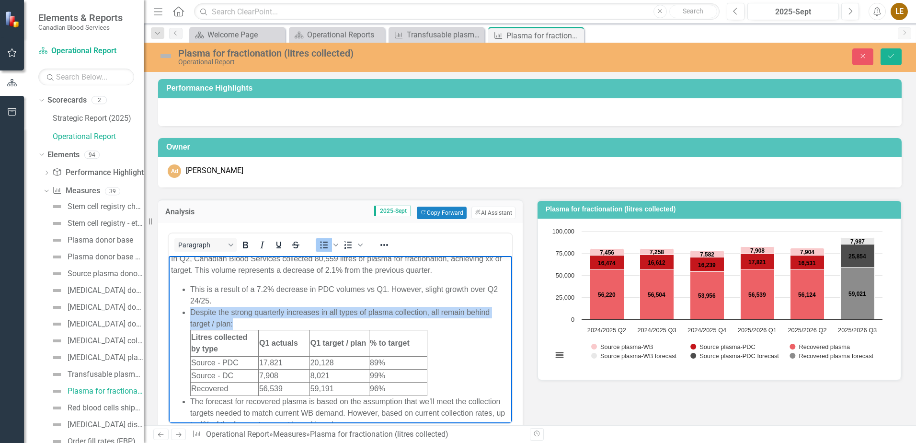
drag, startPoint x: 252, startPoint y: 320, endPoint x: 189, endPoint y: 313, distance: 62.6
click at [189, 313] on ul "This is a result of a 7.2% decrease in PDC volumes vs Q1. However, slight growt…" at bounding box center [340, 356] width 339 height 147
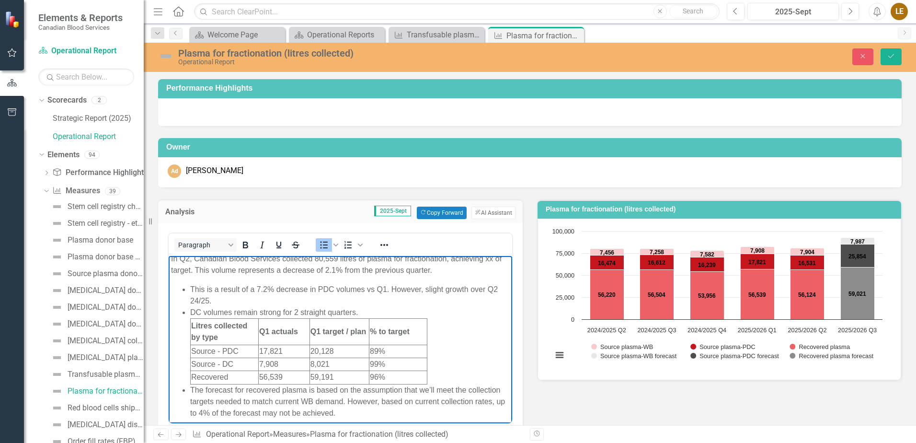
click at [369, 311] on li "DC volumes remain strong for 2 straight quarters. Litres collected by type Q1 a…" at bounding box center [350, 345] width 320 height 78
click at [375, 310] on li "DC volumes remain strong for 2 straight quarters. Litres collected by type Q1 a…" at bounding box center [350, 345] width 320 height 78
click at [371, 310] on li "DC volumes remain strong for 2 straight quarters. Litres collected by type Q1 a…" at bounding box center [350, 345] width 320 height 78
click at [452, 366] on li "DC volumes remain strong for 2 straight quarters. Litres collected by type Q1 a…" at bounding box center [350, 345] width 320 height 78
click at [380, 377] on td "96%" at bounding box center [398, 376] width 58 height 13
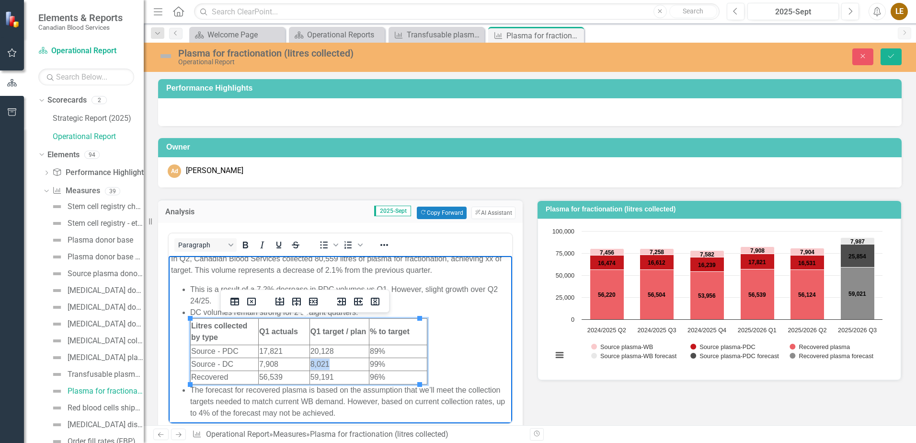
drag, startPoint x: 329, startPoint y: 364, endPoint x: 308, endPoint y: 363, distance: 20.6
click at [309, 363] on td "8,021" at bounding box center [338, 363] width 59 height 13
click at [311, 362] on td "8108" at bounding box center [338, 363] width 59 height 13
drag, startPoint x: 277, startPoint y: 363, endPoint x: 272, endPoint y: 362, distance: 5.3
click at [272, 362] on td "7,908" at bounding box center [283, 363] width 51 height 13
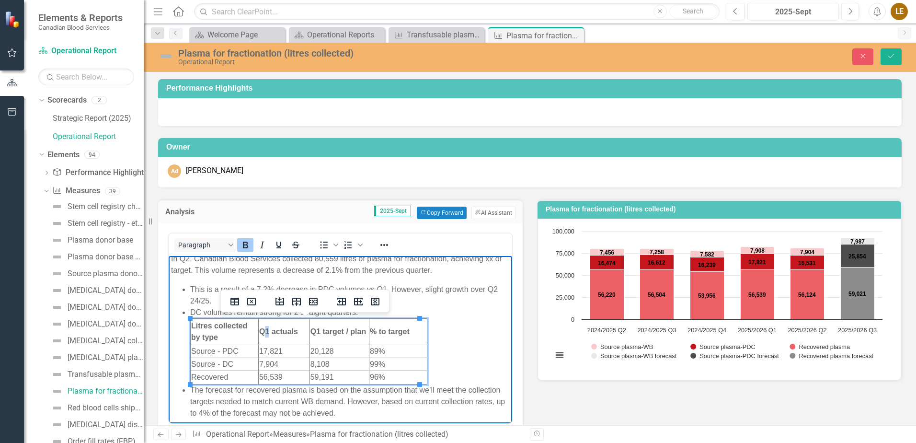
click at [266, 330] on strong "Q1 actuals" at bounding box center [278, 331] width 39 height 8
click at [314, 333] on strong "Q1 target / plan" at bounding box center [338, 331] width 56 height 8
click at [395, 364] on td "99%" at bounding box center [398, 363] width 58 height 13
drag, startPoint x: 374, startPoint y: 362, endPoint x: 368, endPoint y: 362, distance: 5.3
click at [369, 362] on td "99%" at bounding box center [398, 363] width 58 height 13
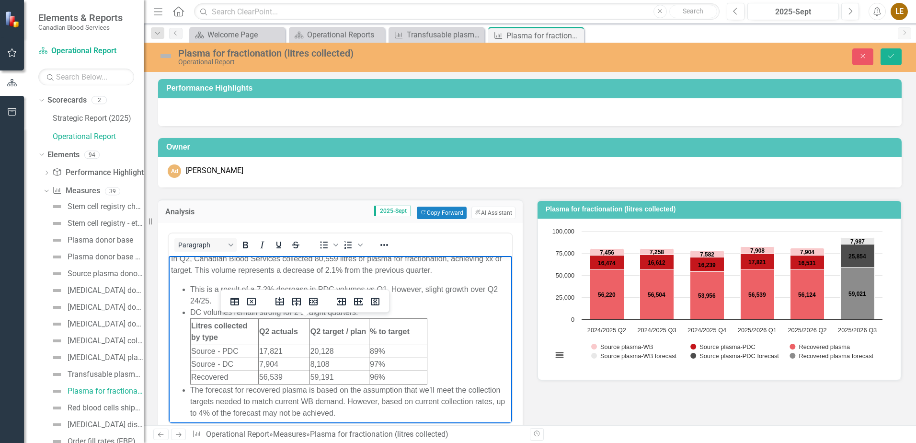
click at [447, 359] on li "DC volumes remain strong for 2 straight quarters. Litres collected by type Q2 a…" at bounding box center [350, 345] width 320 height 78
drag, startPoint x: 281, startPoint y: 378, endPoint x: 257, endPoint y: 378, distance: 24.4
click at [257, 378] on html "In Q2, Canadian Blood Services collected 80,559 litres of plasma for fractionat…" at bounding box center [341, 371] width 344 height 243
click at [284, 352] on td "17,821" at bounding box center [283, 350] width 51 height 13
drag, startPoint x: 275, startPoint y: 352, endPoint x: 259, endPoint y: 351, distance: 15.8
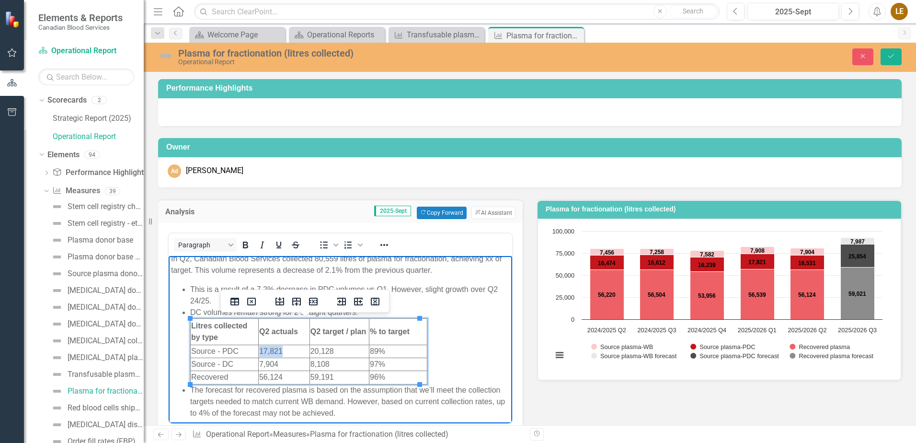
click at [259, 351] on td "17,821" at bounding box center [283, 350] width 51 height 13
click at [452, 374] on li "DC volumes remain strong for 2 straight quarters. Litres collected by type Q2 a…" at bounding box center [350, 345] width 320 height 78
drag, startPoint x: 332, startPoint y: 351, endPoint x: 307, endPoint y: 352, distance: 25.4
click at [307, 352] on html "In Q2, Canadian Blood Services collected 80,559 litres of plasma for fractionat…" at bounding box center [341, 371] width 344 height 243
drag, startPoint x: 332, startPoint y: 375, endPoint x: 307, endPoint y: 374, distance: 24.9
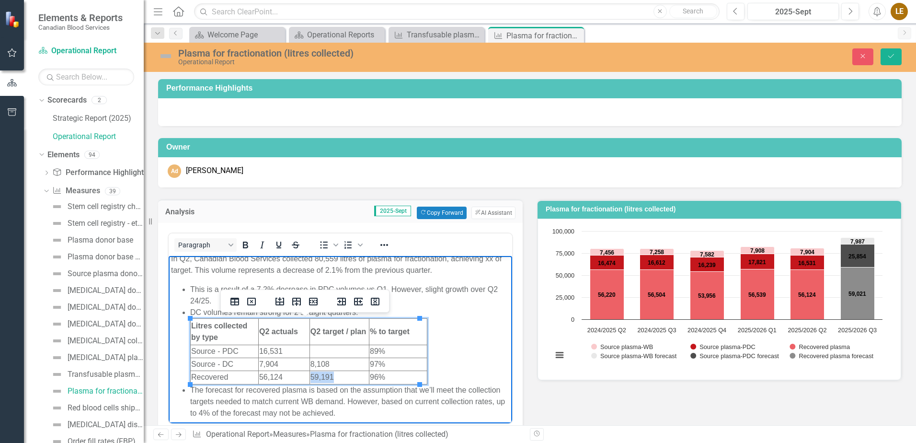
click at [307, 374] on html "In Q2, Canadian Blood Services collected 80,559 litres of plasma for fractionat…" at bounding box center [341, 371] width 344 height 243
click at [331, 351] on td "Rich Text Area. Press ALT-0 for help." at bounding box center [338, 350] width 59 height 13
drag, startPoint x: 373, startPoint y: 349, endPoint x: 365, endPoint y: 349, distance: 8.1
click at [369, 349] on td "89%" at bounding box center [398, 350] width 58 height 13
click at [460, 349] on li "DC volumes remain strong for 2 straight quarters. Litres collected by type Q2 a…" at bounding box center [350, 345] width 320 height 78
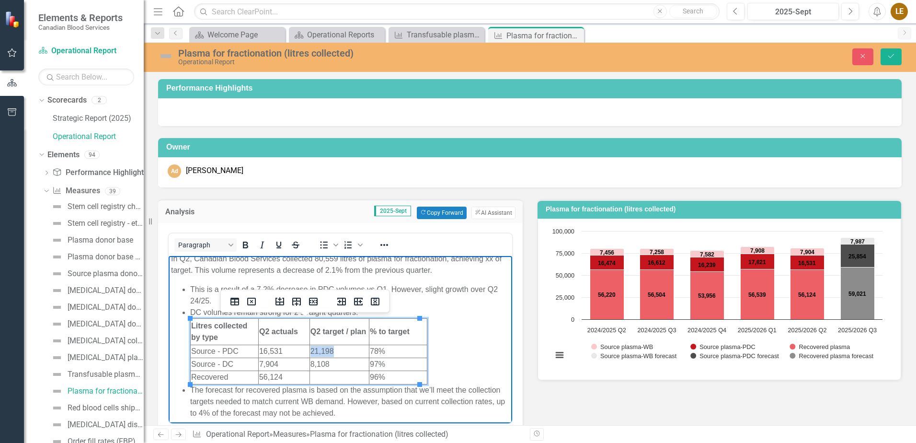
drag, startPoint x: 330, startPoint y: 351, endPoint x: 306, endPoint y: 351, distance: 24.4
click at [306, 351] on html "In Q2, Canadian Blood Services collected 80,559 litres of plasma for fractionat…" at bounding box center [341, 371] width 344 height 243
click at [453, 350] on li "DC volumes remain strong for 2 straight quarters. Litres collected by type Q2 a…" at bounding box center [350, 345] width 320 height 78
drag, startPoint x: 373, startPoint y: 350, endPoint x: 364, endPoint y: 349, distance: 9.1
click at [364, 349] on html "In Q2, Canadian Blood Services collected 80,559 litres of plasma for fractionat…" at bounding box center [341, 371] width 344 height 243
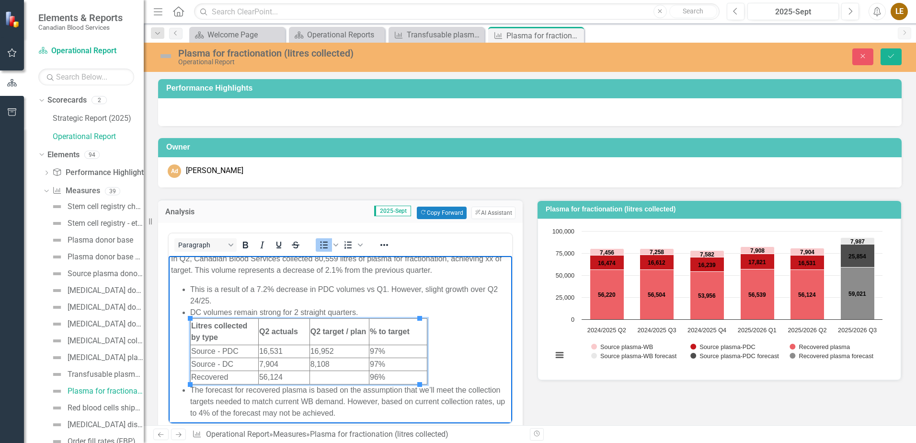
click at [448, 342] on li "DC volumes remain strong for 2 straight quarters. Litres collected by type Q2 a…" at bounding box center [350, 345] width 320 height 78
drag, startPoint x: 331, startPoint y: 351, endPoint x: 308, endPoint y: 348, distance: 23.1
click at [309, 348] on td "16,952" at bounding box center [338, 350] width 59 height 13
click at [370, 349] on td "97%" at bounding box center [398, 350] width 58 height 13
click at [458, 344] on li "DC volumes remain strong for 2 straight quarters. Litres collected by type Q2 a…" at bounding box center [350, 345] width 320 height 78
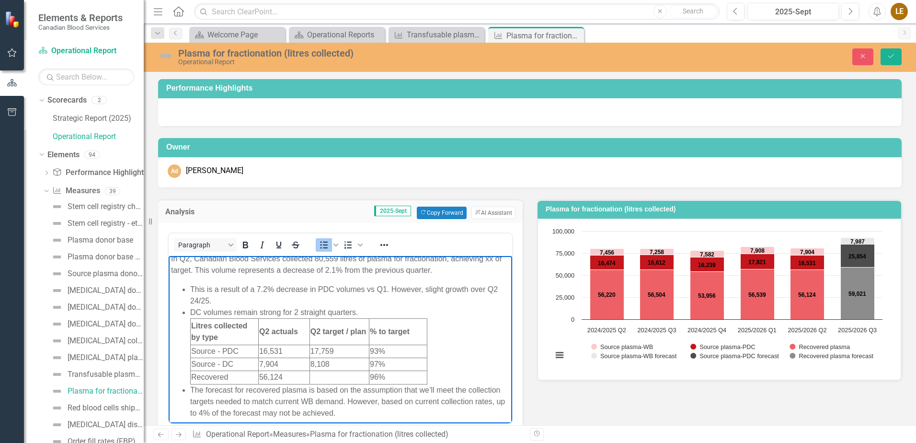
click at [317, 379] on td "Rich Text Area. Press ALT-0 for help." at bounding box center [338, 376] width 59 height 13
click at [369, 376] on td "96%" at bounding box center [398, 376] width 58 height 13
click at [448, 357] on li "DC volumes remain strong for 2 straight quarters. Litres collected by type Q2 a…" at bounding box center [350, 345] width 320 height 78
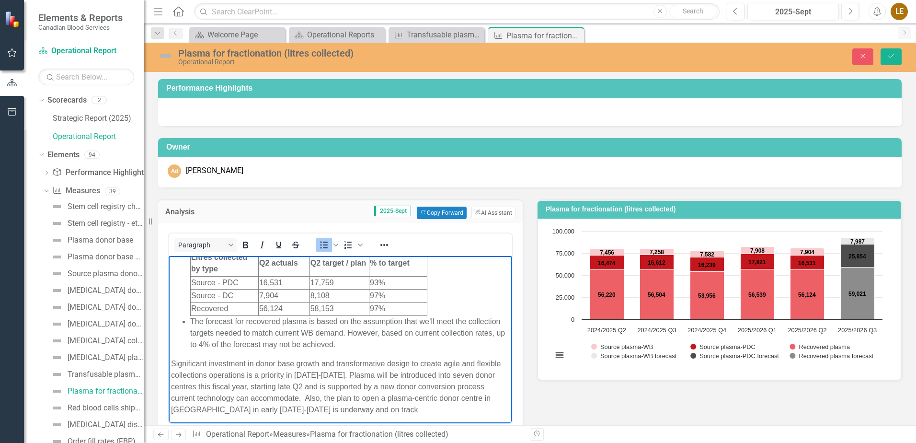
scroll to position [76, 0]
drag, startPoint x: 401, startPoint y: 373, endPoint x: 394, endPoint y: 372, distance: 7.2
click at [394, 372] on p "Significant investment in donor base growth and transformative design to create…" at bounding box center [340, 383] width 339 height 57
click at [415, 370] on p "Significant investment in donor base growth and transformative design to create…" at bounding box center [340, 383] width 339 height 57
click at [459, 371] on p "Significant investment in donor base growth and transformative design to create…" at bounding box center [340, 383] width 339 height 57
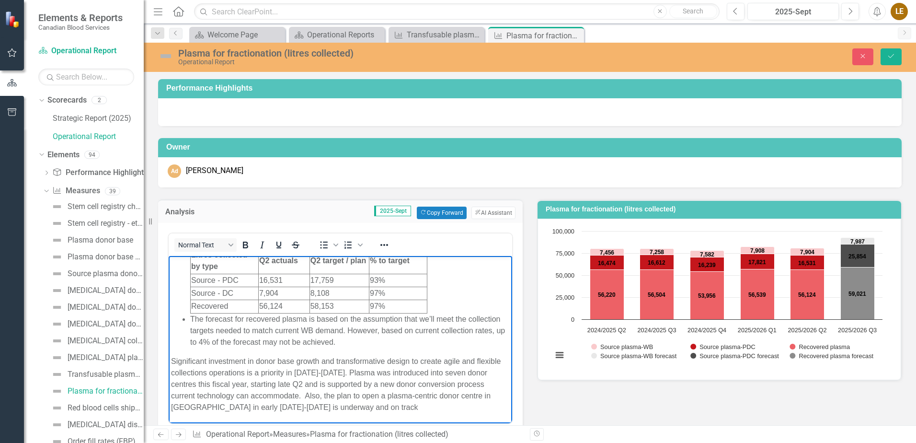
click at [458, 370] on p "Significant investment in donor base growth and transformative design to create…" at bounding box center [340, 383] width 339 height 57
click at [195, 382] on p "Significant investment in donor base growth and transformative design to create…" at bounding box center [340, 383] width 339 height 57
drag, startPoint x: 377, startPoint y: 384, endPoint x: 366, endPoint y: 383, distance: 11.0
click at [366, 383] on p "Significant investment in donor base growth and transformative design to create…" at bounding box center [340, 383] width 339 height 57
click at [444, 368] on p "Significant investment in donor base growth and transformative design to create…" at bounding box center [340, 383] width 339 height 57
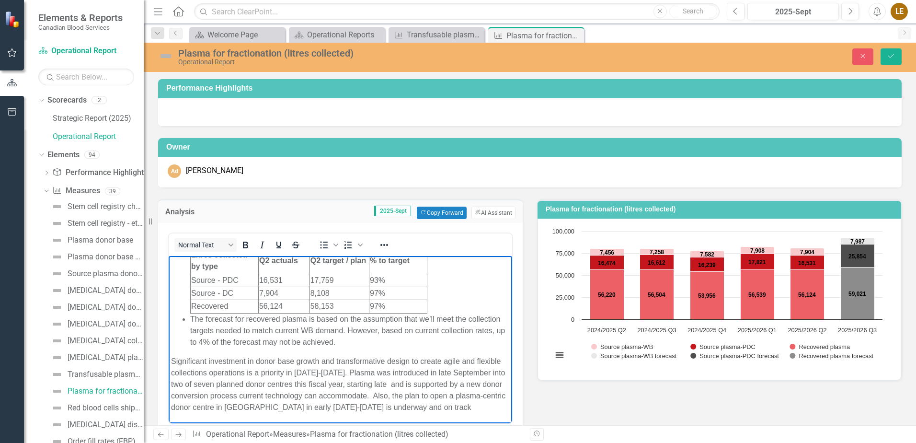
click at [272, 382] on p "Significant investment in donor base growth and transformative design to create…" at bounding box center [340, 383] width 339 height 57
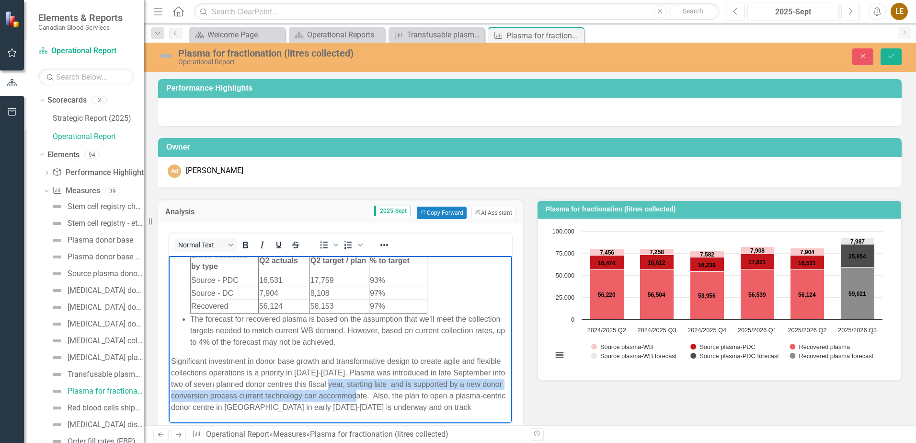
drag, startPoint x: 460, startPoint y: 394, endPoint x: 397, endPoint y: 387, distance: 63.2
click at [397, 387] on p "Significant investment in donor base growth and transformative design to create…" at bounding box center [340, 383] width 339 height 57
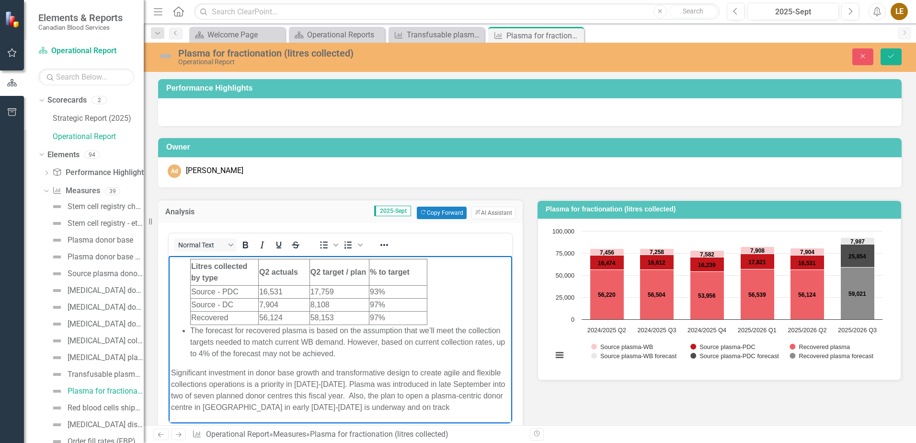
scroll to position [65, 0]
click at [480, 312] on li "DC volumes remain strong for 2 straight quarters. Litres collected by type Q2 a…" at bounding box center [350, 286] width 320 height 78
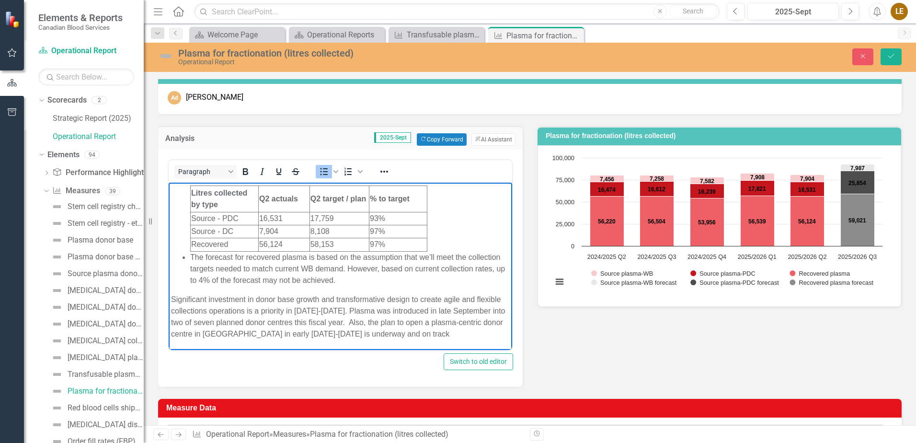
scroll to position [96, 0]
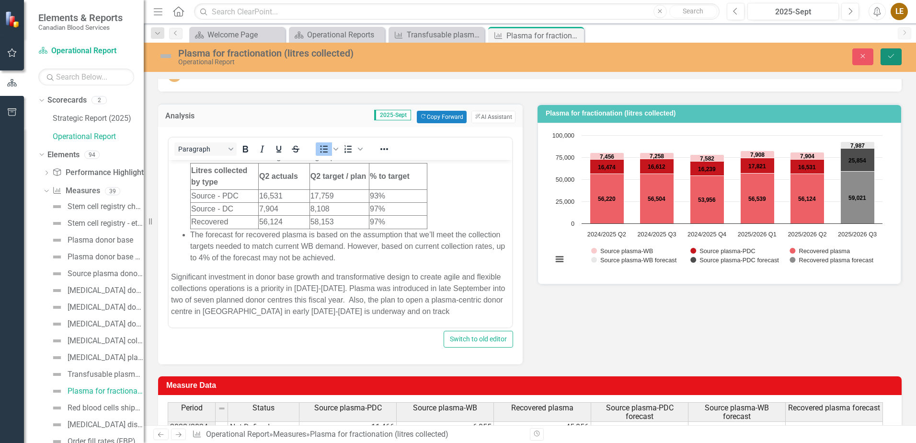
click at [888, 55] on icon "Save" at bounding box center [891, 56] width 9 height 7
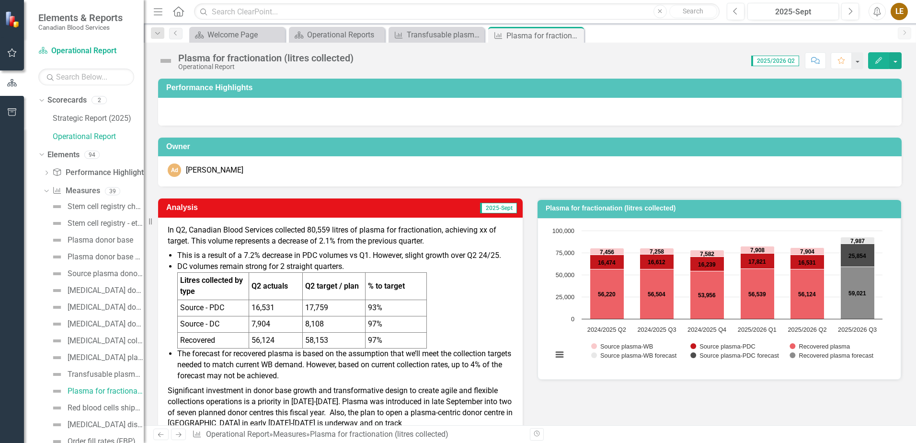
click at [872, 60] on button "Edit" at bounding box center [878, 60] width 21 height 17
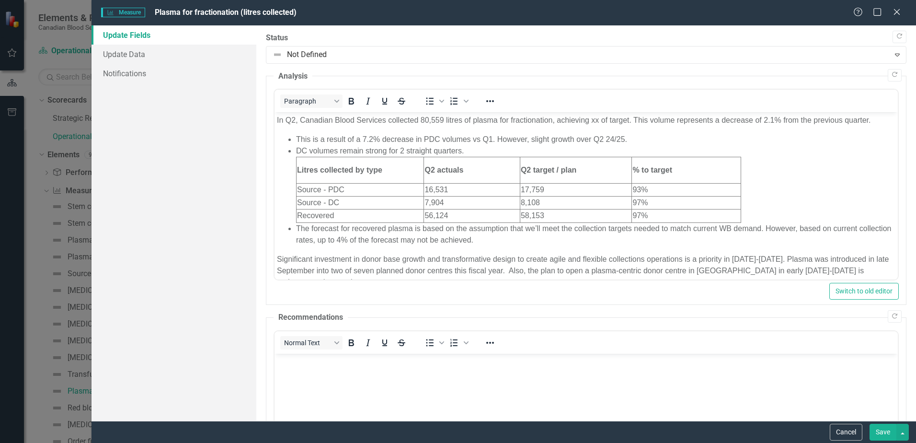
scroll to position [0, 0]
click at [120, 59] on link "Update Data" at bounding box center [174, 54] width 165 height 19
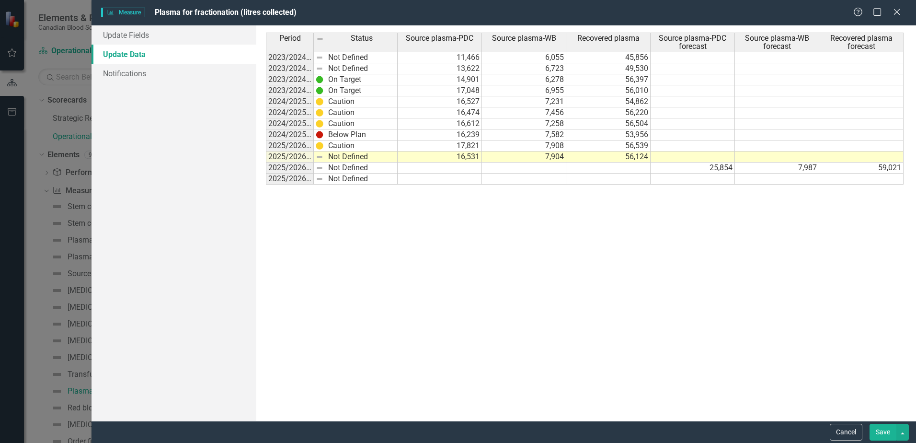
click at [713, 169] on td "25,854" at bounding box center [693, 167] width 84 height 11
type textarea "18880"
click at [877, 434] on button "Save" at bounding box center [883, 432] width 27 height 17
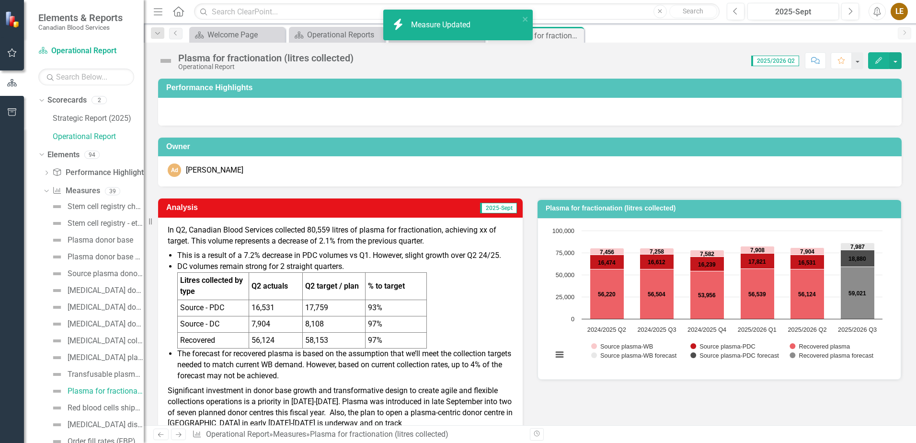
click at [843, 394] on div "Analysis 2025-Sept In Q2, Canadian Blood Services collected 80,559 litres of pl…" at bounding box center [530, 312] width 758 height 252
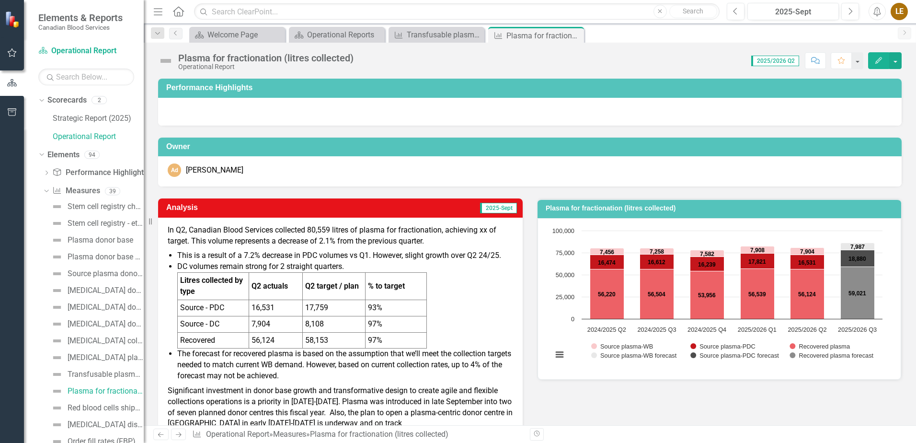
click at [377, 186] on div "Analysis 2025-Sept In Q2, Canadian Blood Services collected 80,559 litres of pl…" at bounding box center [340, 312] width 379 height 252
click at [488, 229] on p "In Q2, Canadian Blood Services collected 80,559 litres of plasma for fractionat…" at bounding box center [340, 237] width 345 height 24
click at [487, 229] on p "In Q2, Canadian Blood Services collected 80,559 litres of plasma for fractionat…" at bounding box center [340, 237] width 345 height 24
click at [450, 242] on p "In Q2, Canadian Blood Services collected 80,559 litres of plasma for fractionat…" at bounding box center [340, 237] width 345 height 24
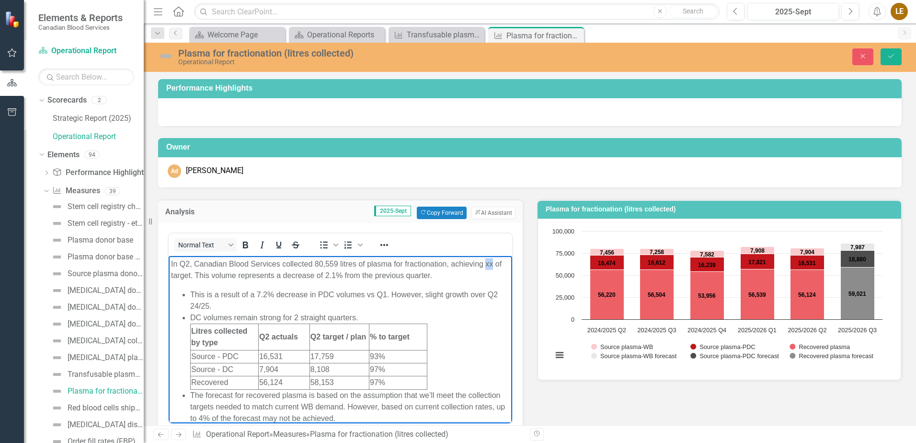
drag, startPoint x: 493, startPoint y: 263, endPoint x: 486, endPoint y: 264, distance: 7.3
click at [486, 264] on p "In Q2, Canadian Blood Services collected 80,559 litres of plasma for fractionat…" at bounding box center [340, 269] width 339 height 23
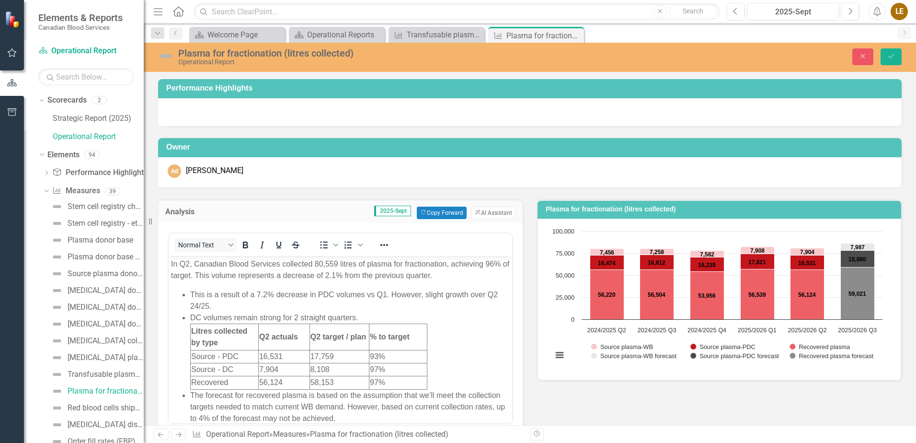
click at [523, 303] on div "Analysis 2025-Sept Copy Forward Copy Forward ClearPoint AI AI Assistant Normal …" at bounding box center [340, 323] width 379 height 273
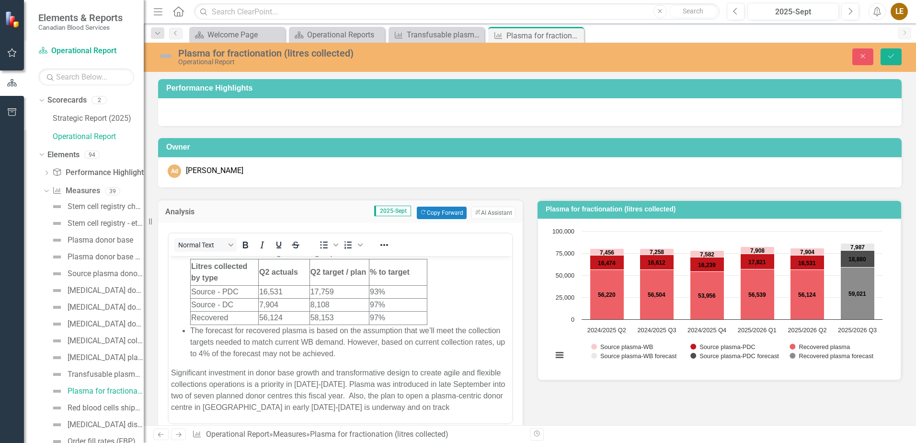
scroll to position [192, 0]
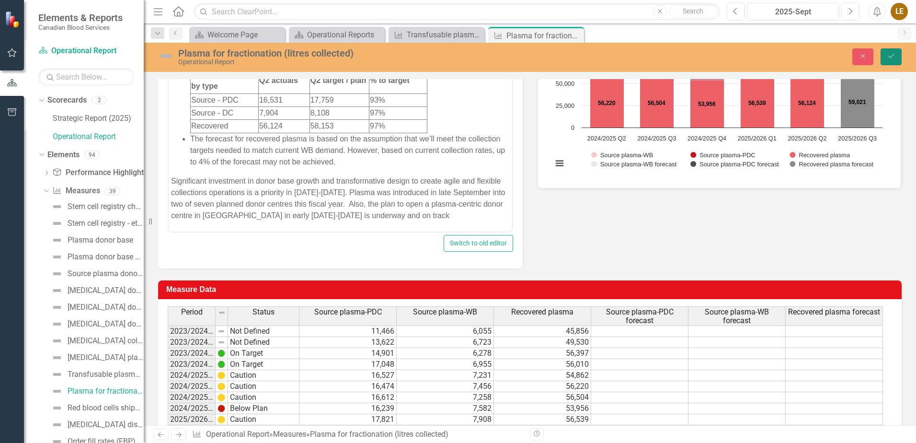
click at [888, 59] on icon "Save" at bounding box center [891, 56] width 9 height 7
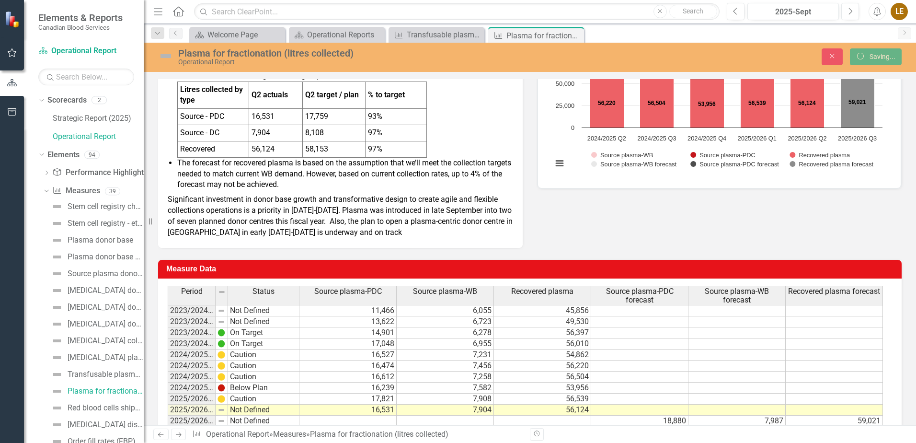
scroll to position [187, 0]
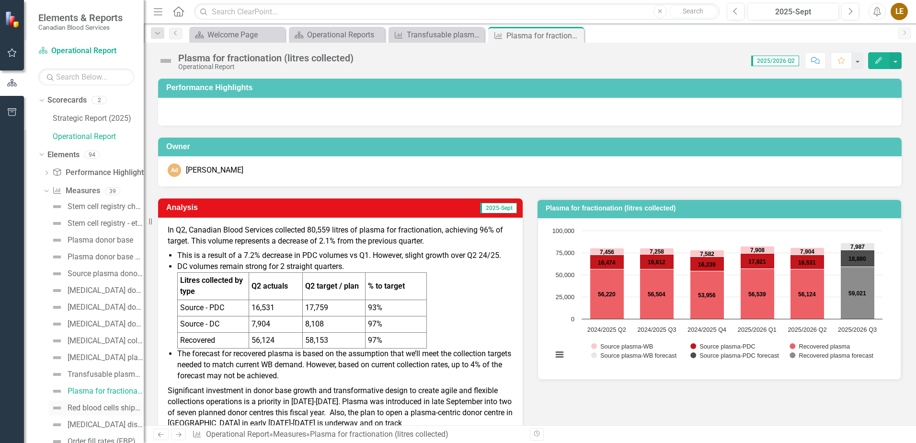
click at [108, 405] on div "Red blood cells shipped (demand)" at bounding box center [106, 407] width 76 height 9
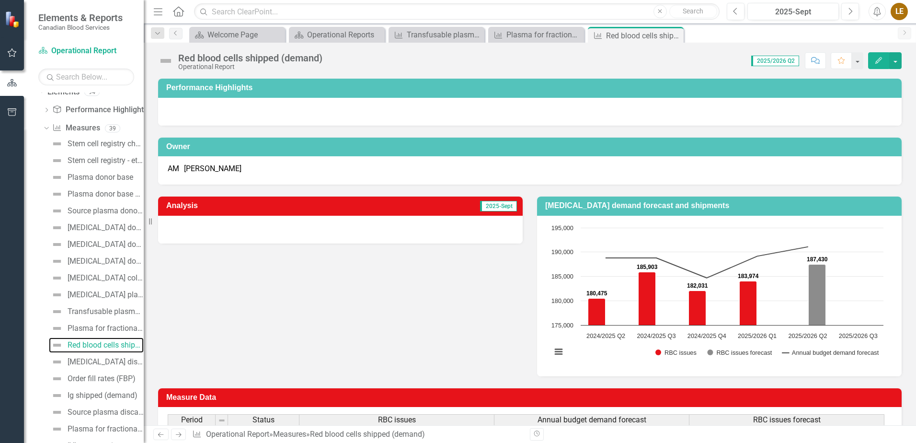
scroll to position [69, 0]
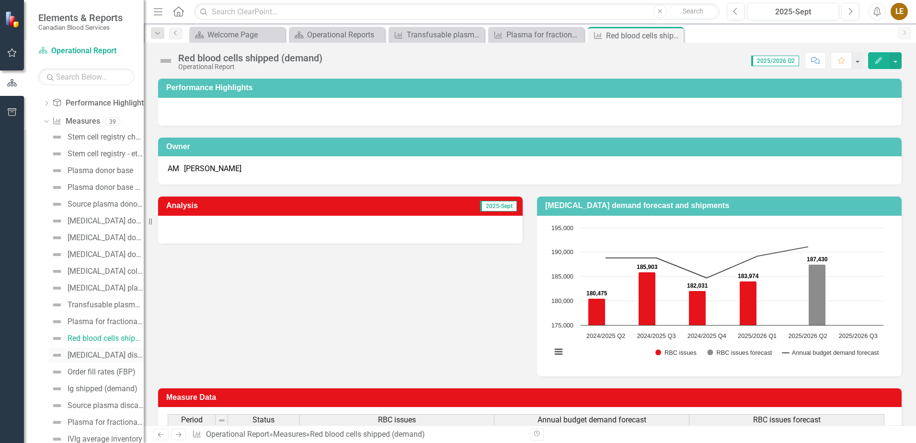
click at [93, 353] on div "[MEDICAL_DATA] discard rate" at bounding box center [106, 355] width 76 height 9
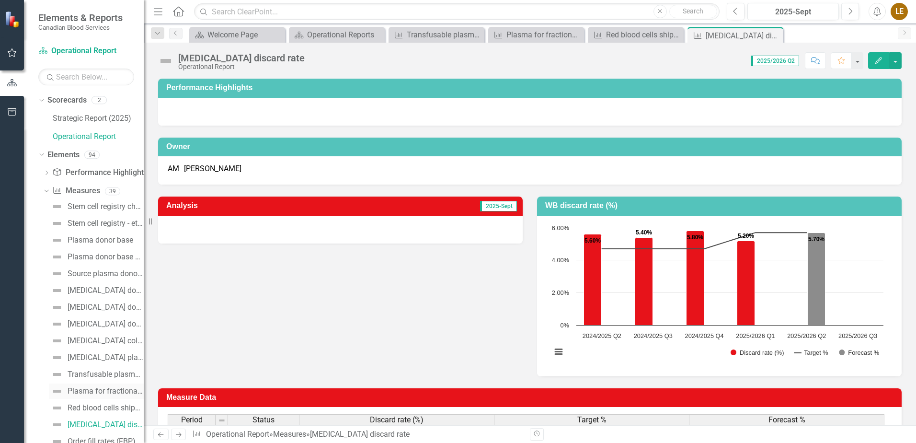
click at [96, 390] on div "Plasma for fractionation (litres collected)" at bounding box center [106, 391] width 76 height 9
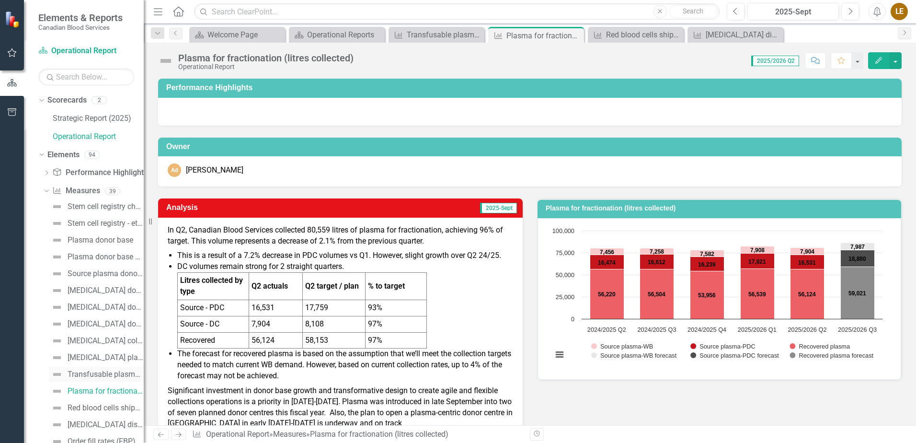
click at [95, 377] on div "Transfusable plasma collections (litres)" at bounding box center [106, 374] width 76 height 9
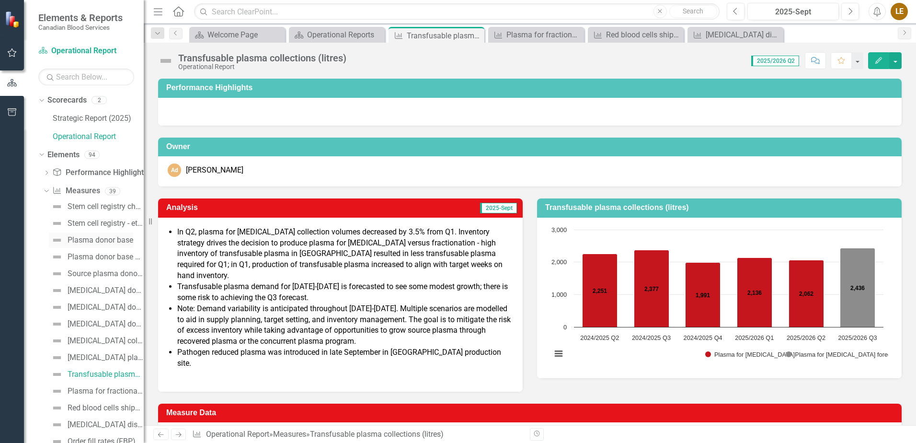
click at [85, 240] on div "Plasma donor base" at bounding box center [101, 240] width 66 height 9
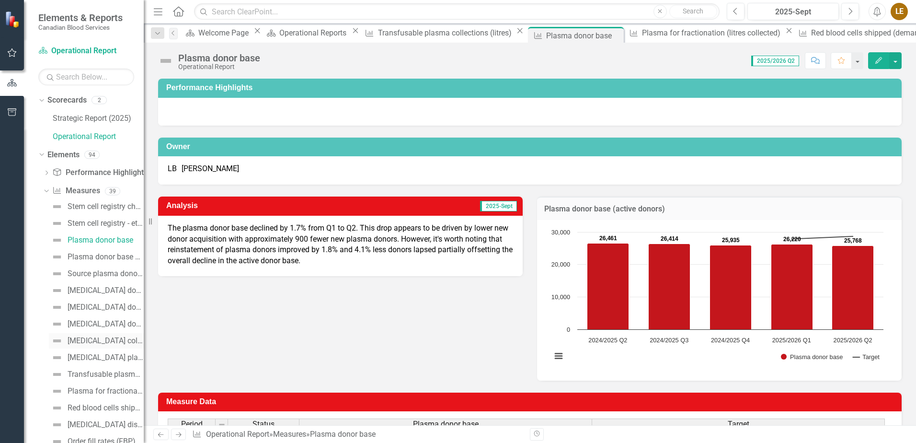
click at [88, 342] on div "[MEDICAL_DATA] collections" at bounding box center [106, 340] width 76 height 9
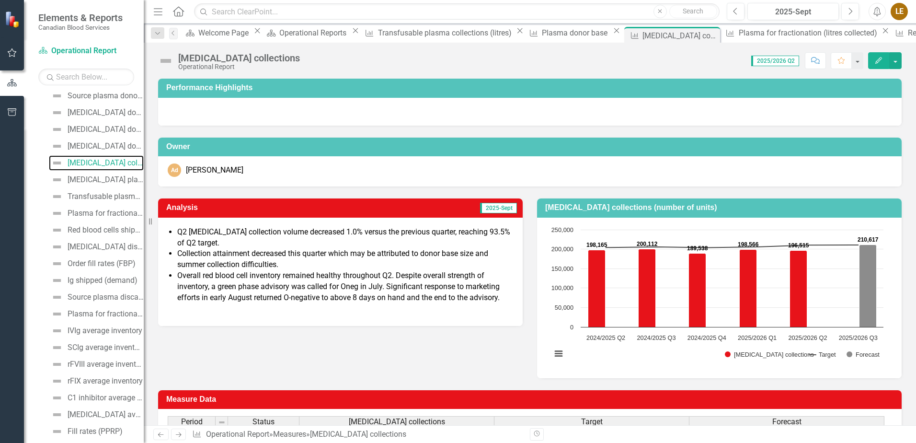
scroll to position [199, 0]
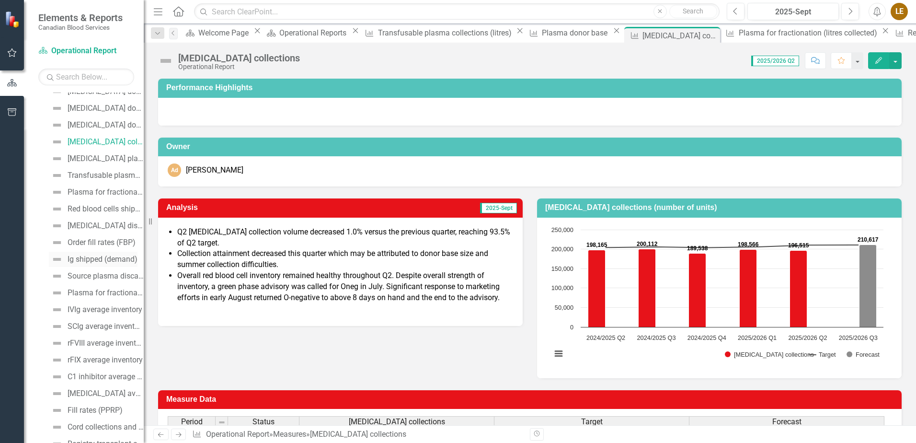
click at [97, 259] on div "Ig shipped (demand)" at bounding box center [103, 259] width 70 height 9
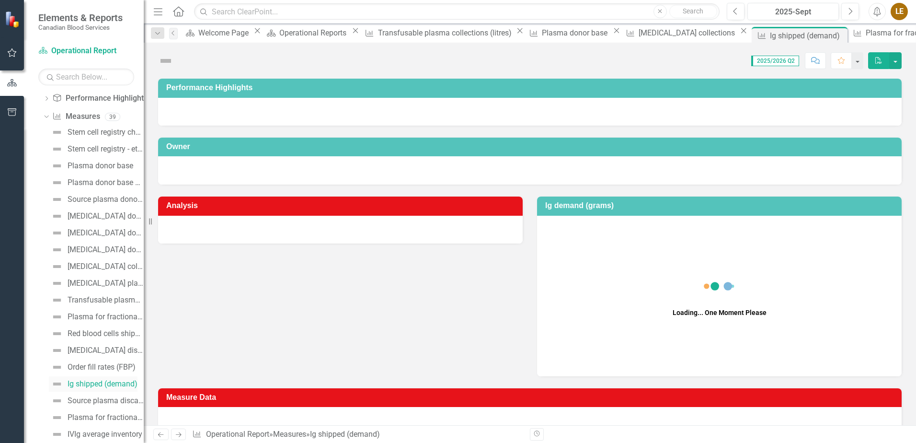
scroll to position [23, 0]
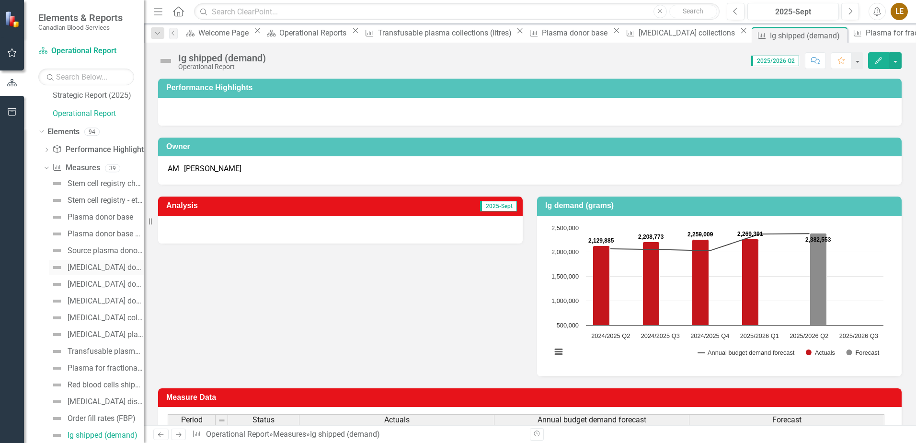
click at [97, 263] on link "[MEDICAL_DATA] donor base (active donors)" at bounding box center [96, 267] width 95 height 15
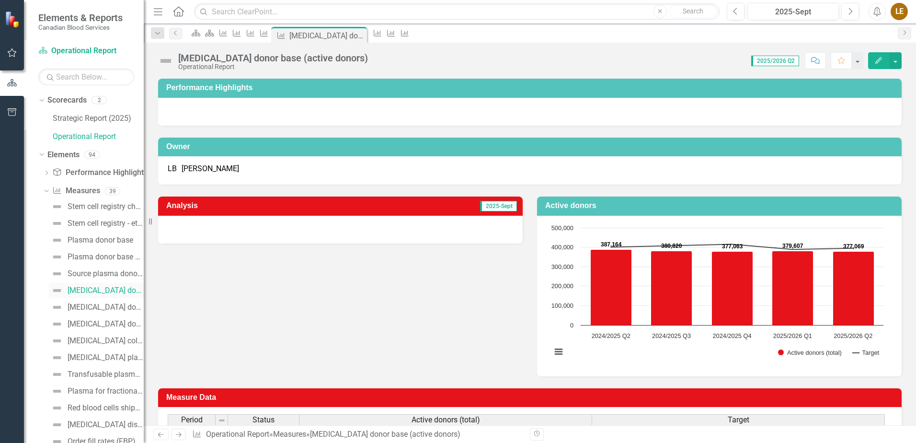
click at [99, 288] on div "[MEDICAL_DATA] donor base (active donors)" at bounding box center [106, 290] width 76 height 9
click at [100, 311] on div "[MEDICAL_DATA] donor base churn (new, reinstated, lapsed)" at bounding box center [106, 307] width 76 height 9
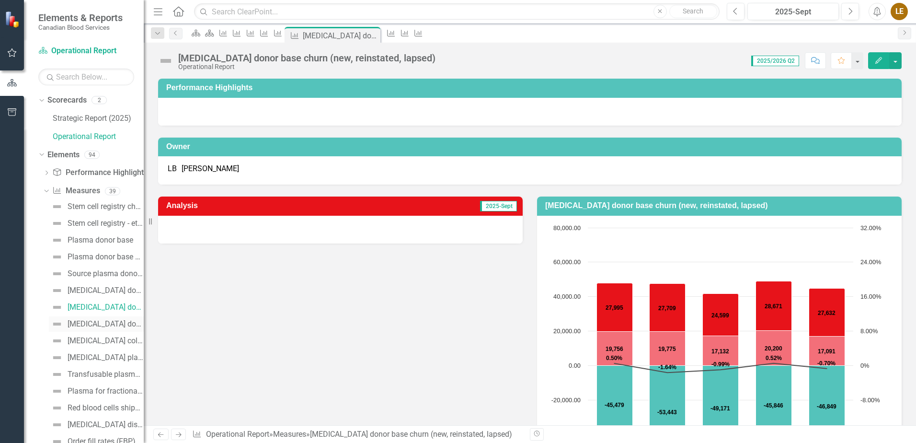
click at [101, 325] on div "[MEDICAL_DATA] donor frequency" at bounding box center [106, 324] width 76 height 9
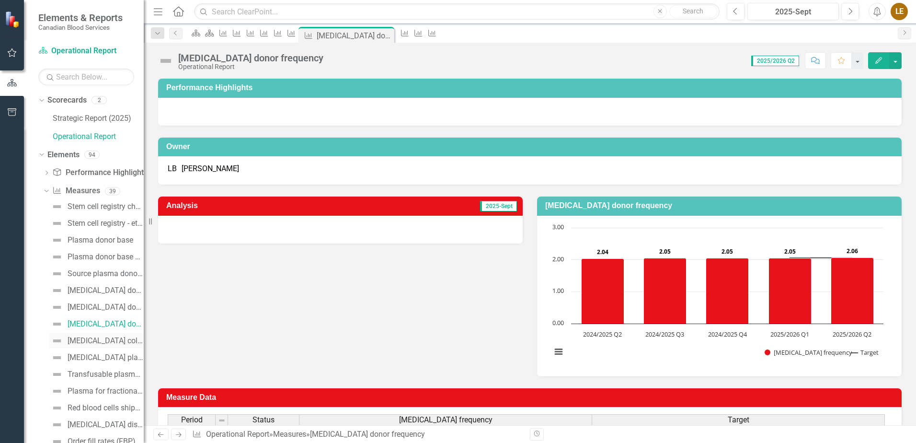
click at [101, 337] on div "[MEDICAL_DATA] collections" at bounding box center [106, 340] width 76 height 9
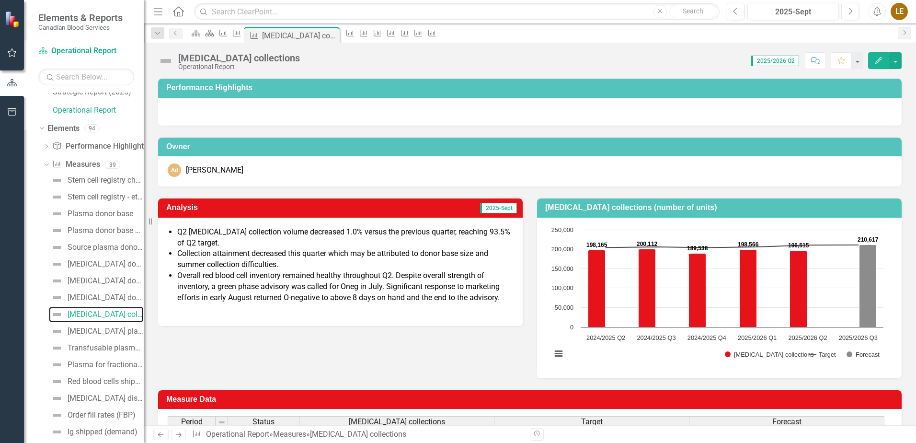
scroll to position [48, 0]
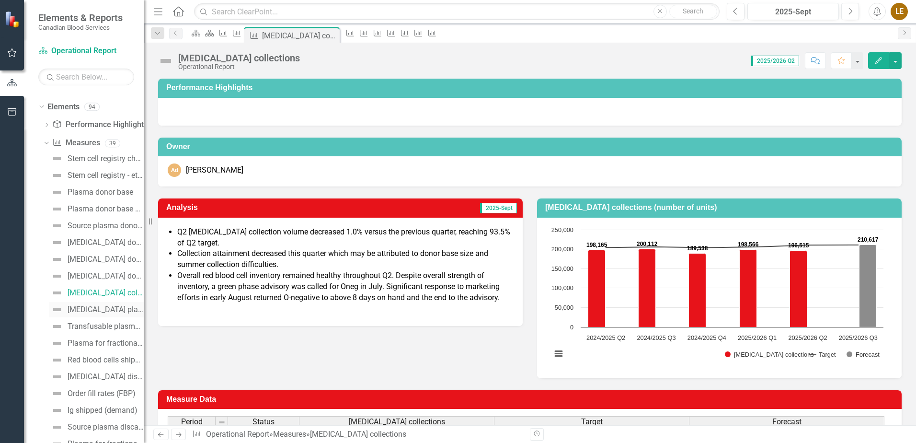
click at [90, 313] on div "[MEDICAL_DATA] platelet collections" at bounding box center [106, 309] width 76 height 9
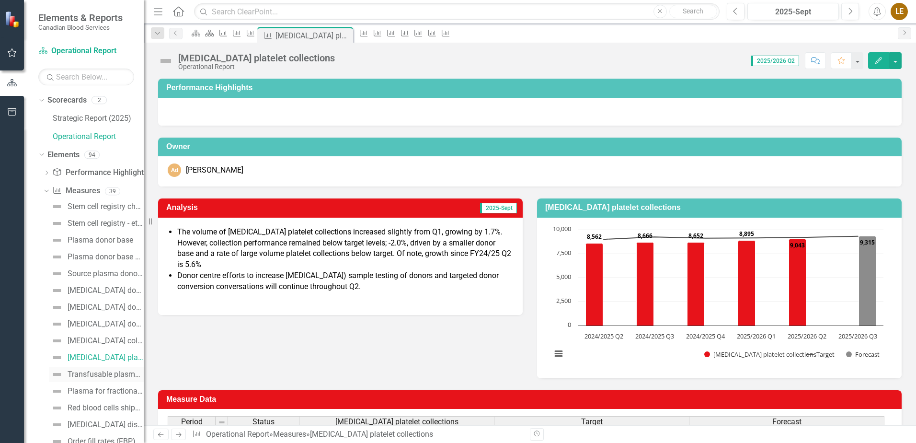
click at [101, 373] on div "Transfusable plasma collections (litres)" at bounding box center [106, 374] width 76 height 9
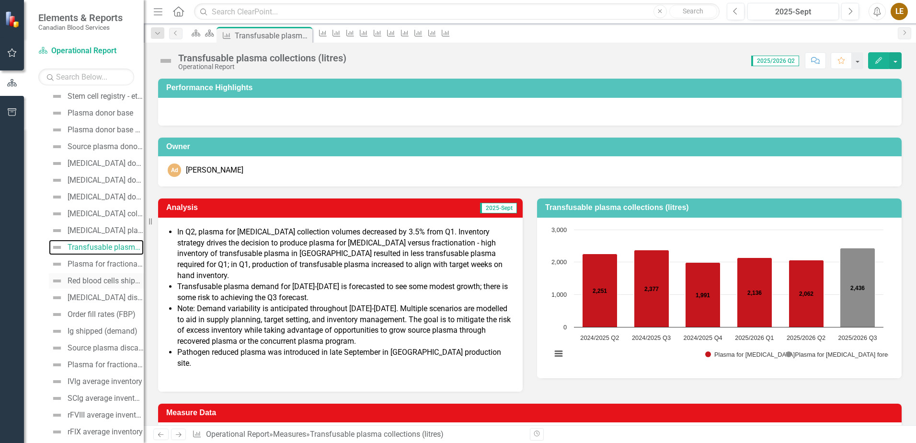
scroll to position [144, 0]
click at [89, 248] on div "Plasma for fractionation (litres collected)" at bounding box center [106, 247] width 76 height 9
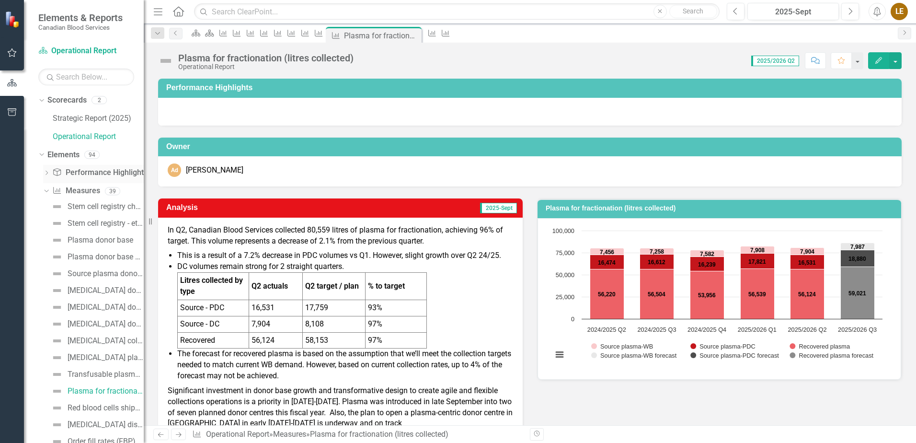
click at [76, 172] on link "Performance Highlight Performance Highlights" at bounding box center [99, 172] width 95 height 11
click at [48, 173] on icon "Dropdown" at bounding box center [46, 173] width 7 height 5
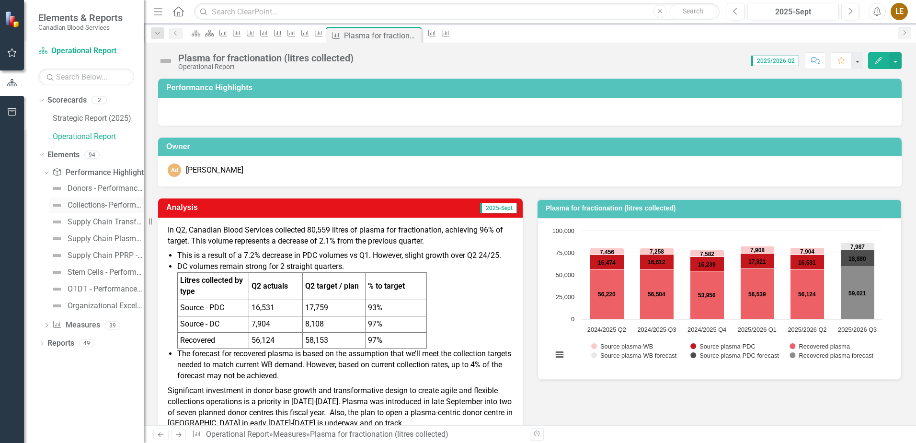
click at [79, 207] on div "Collections- Performance Highlights" at bounding box center [106, 205] width 76 height 9
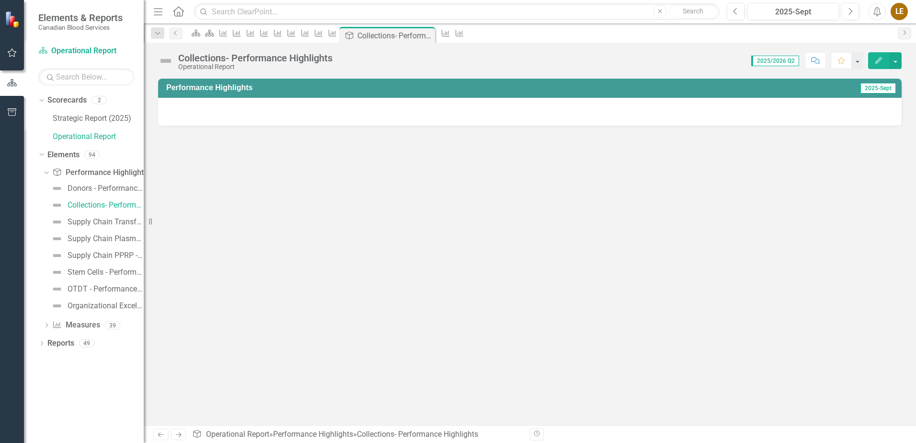
click at [558, 117] on div at bounding box center [530, 112] width 744 height 28
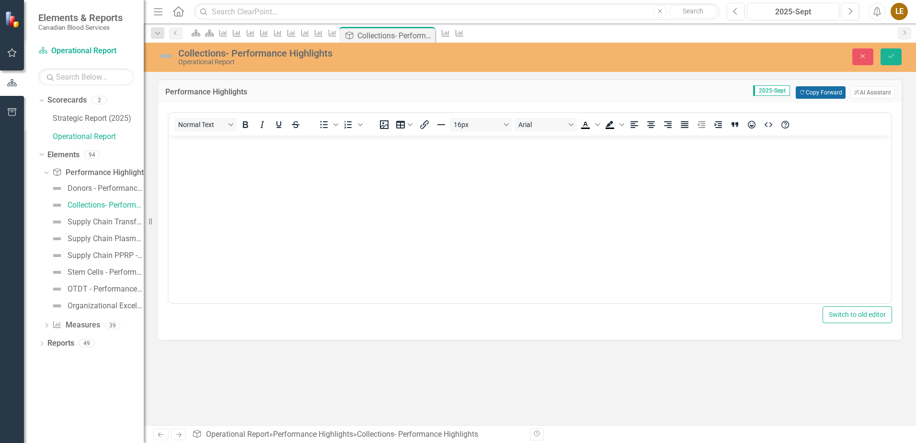
click at [804, 92] on button "Copy Forward Copy Forward" at bounding box center [820, 92] width 49 height 12
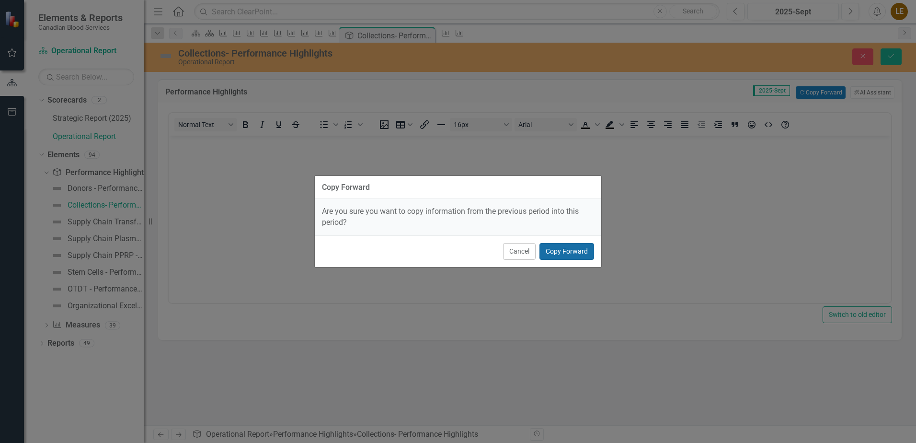
click at [589, 252] on button "Copy Forward" at bounding box center [566, 251] width 55 height 17
